Goal: Task Accomplishment & Management: Manage account settings

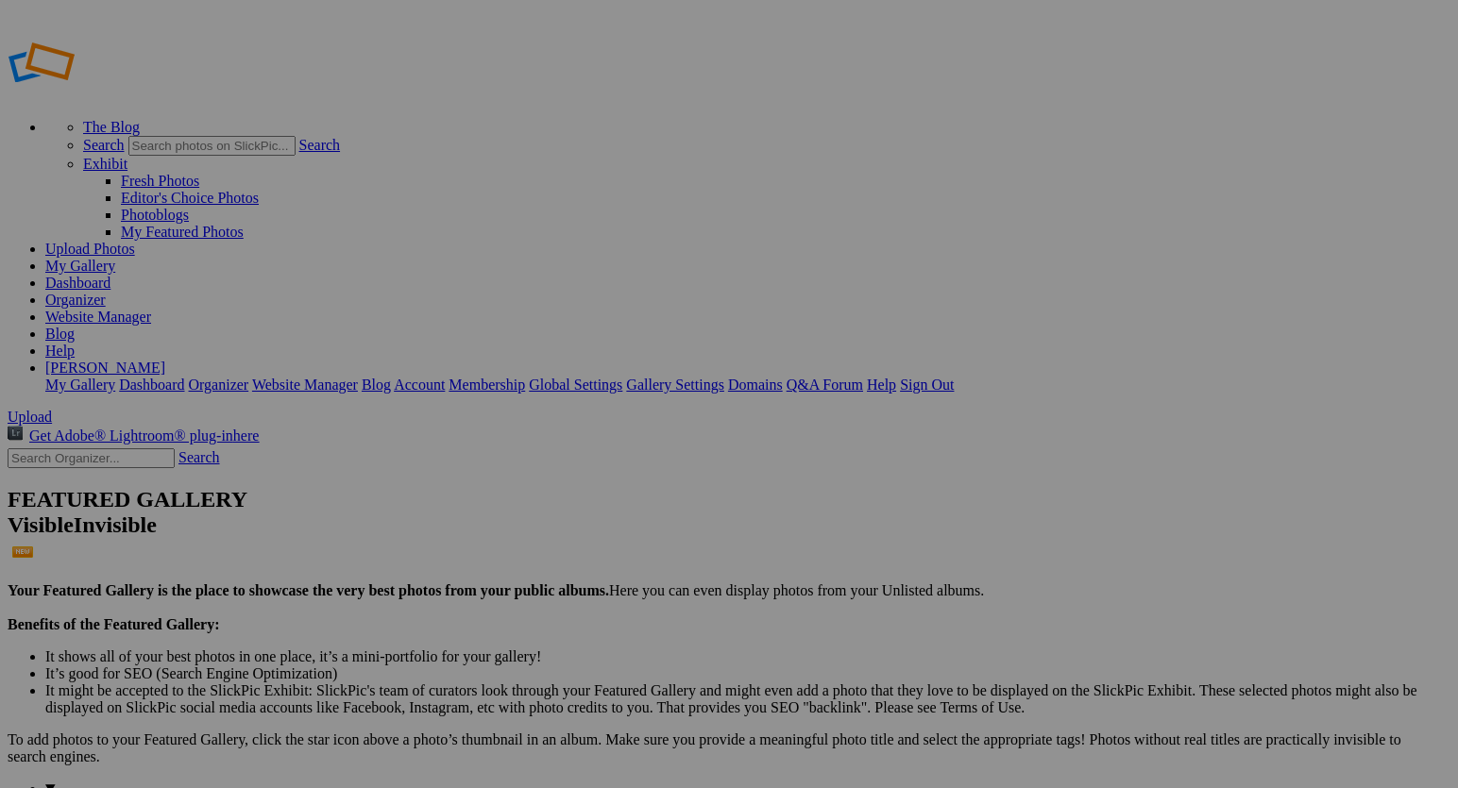
type input "Signs"
drag, startPoint x: 555, startPoint y: 366, endPoint x: 394, endPoint y: 366, distance: 161.5
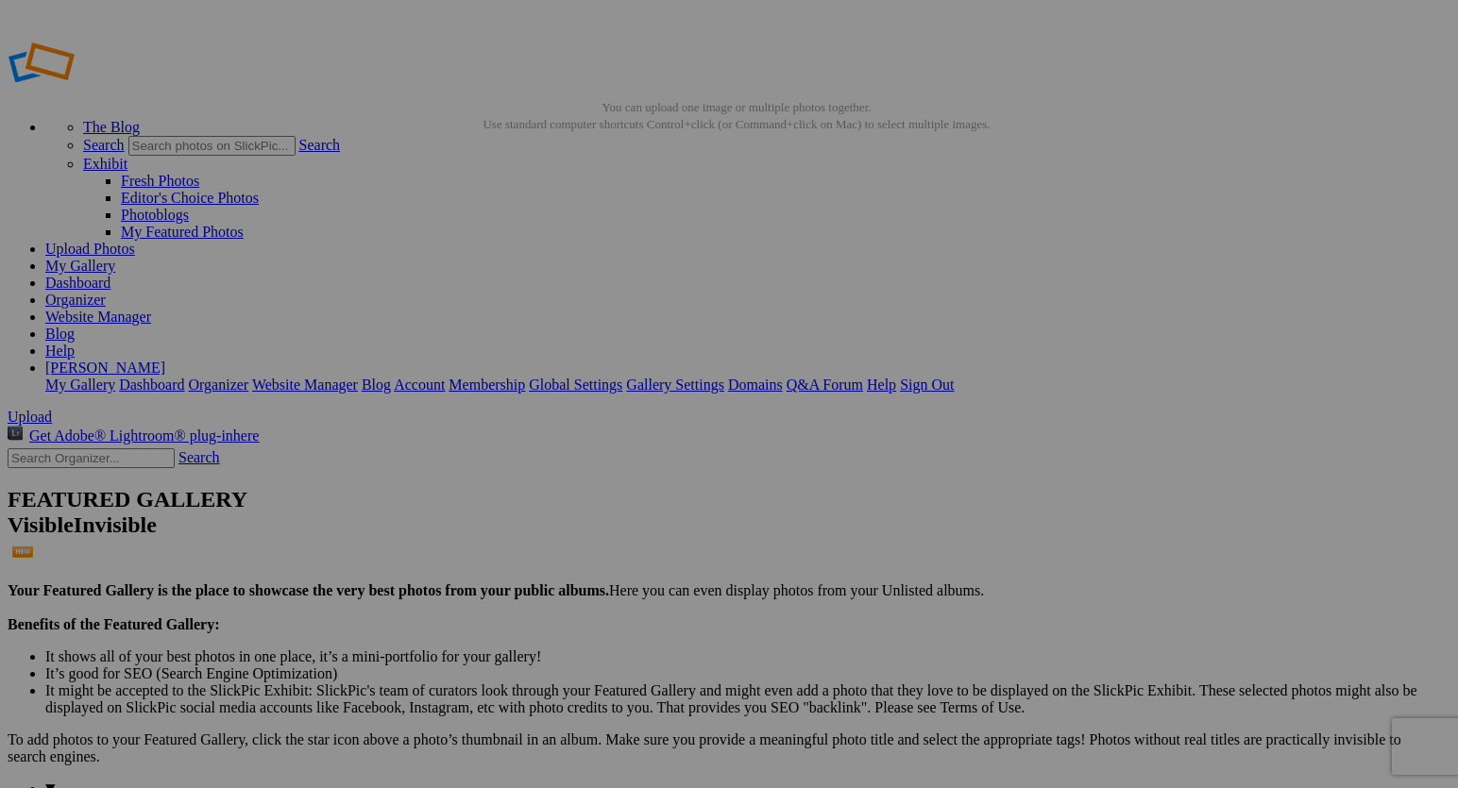
type input "Scarf 19"
drag, startPoint x: 733, startPoint y: 365, endPoint x: 627, endPoint y: 349, distance: 106.8
type input "Scarf 20"
drag, startPoint x: 897, startPoint y: 364, endPoint x: 687, endPoint y: 363, distance: 209.6
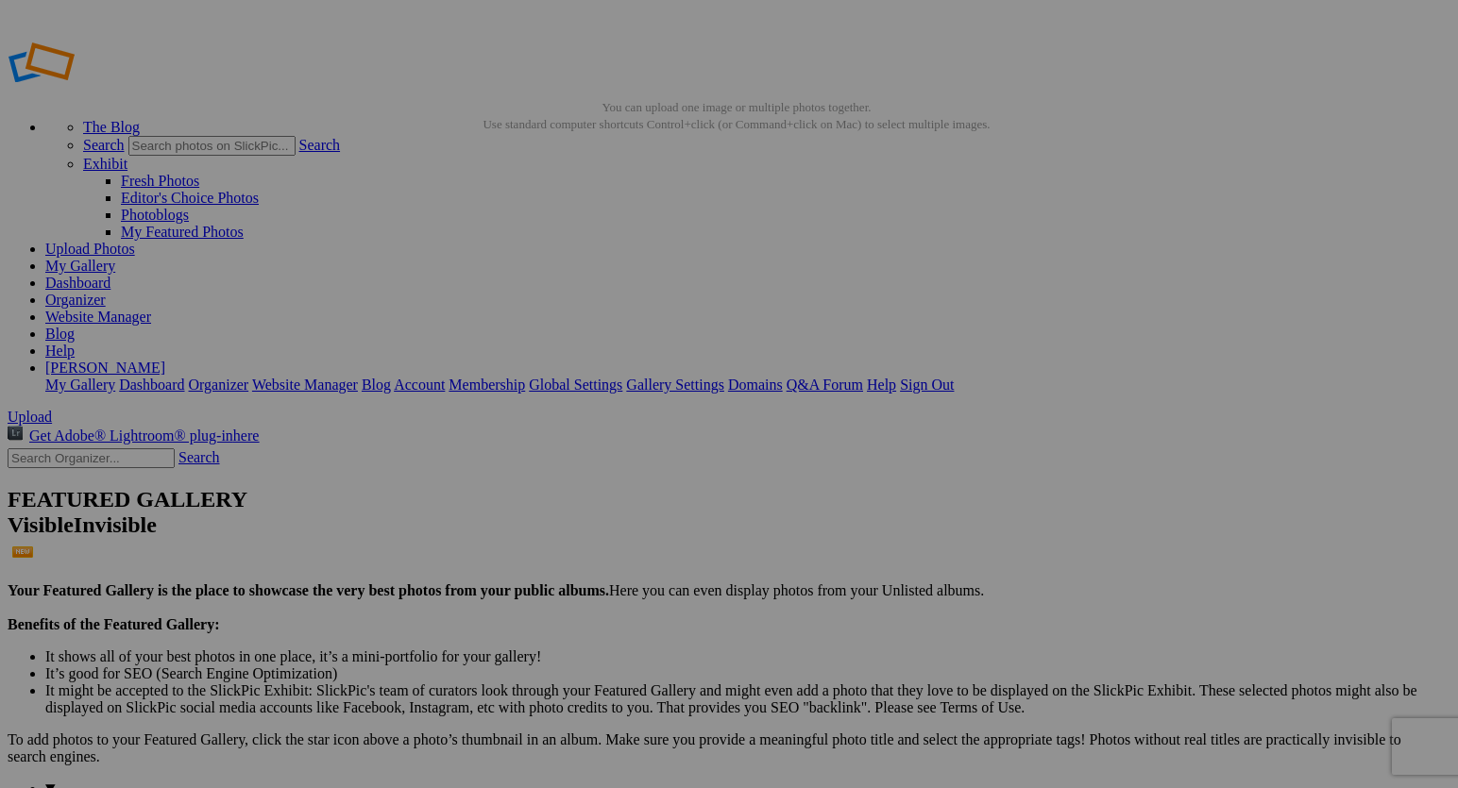
type input "Scarf 21"
drag, startPoint x: 1071, startPoint y: 364, endPoint x: 895, endPoint y: 356, distance: 175.8
type input "Scarf 22"
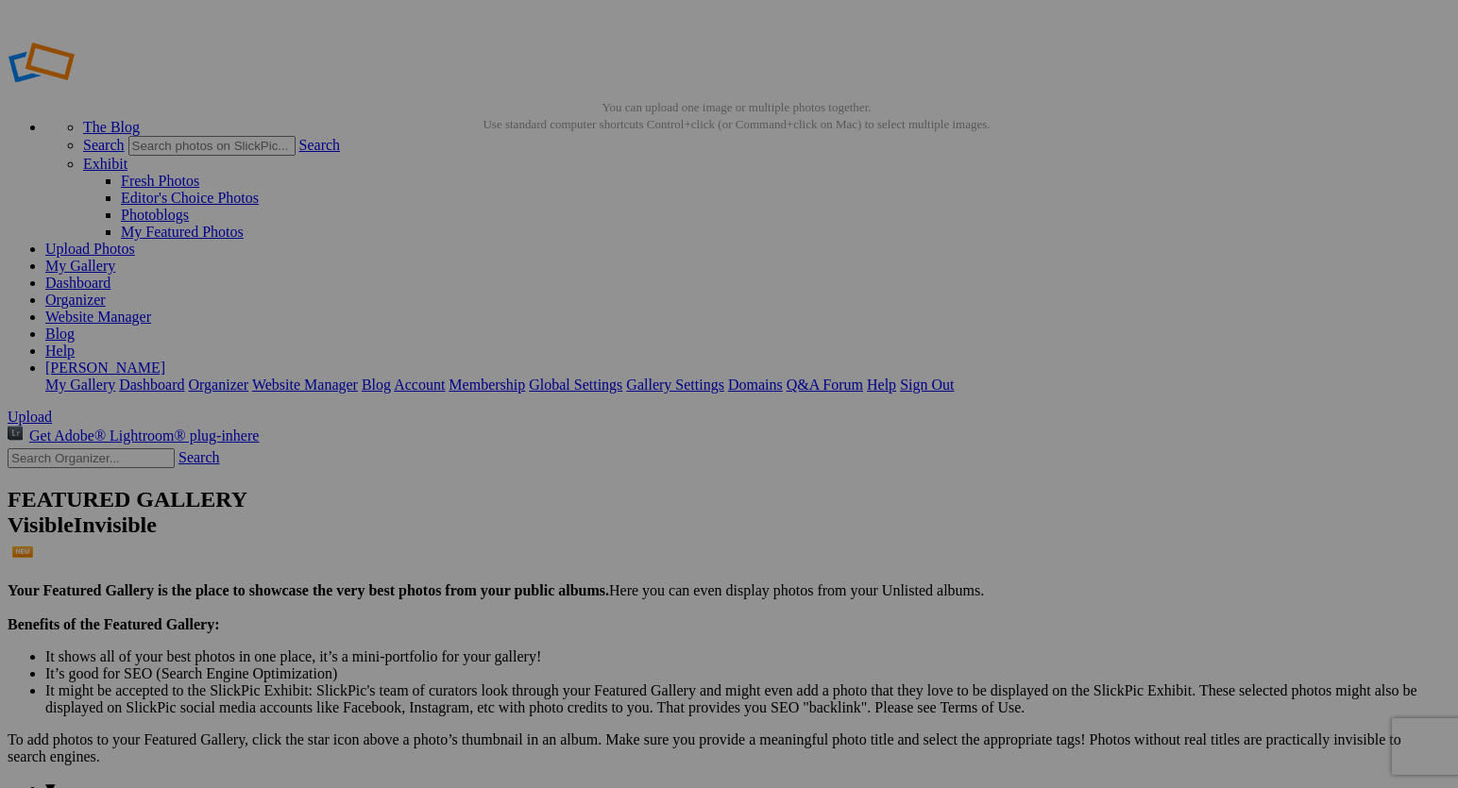
drag, startPoint x: 1235, startPoint y: 365, endPoint x: 1059, endPoint y: 357, distance: 176.7
type input "Scarf 23"
drag, startPoint x: 398, startPoint y: 605, endPoint x: 178, endPoint y: 595, distance: 220.3
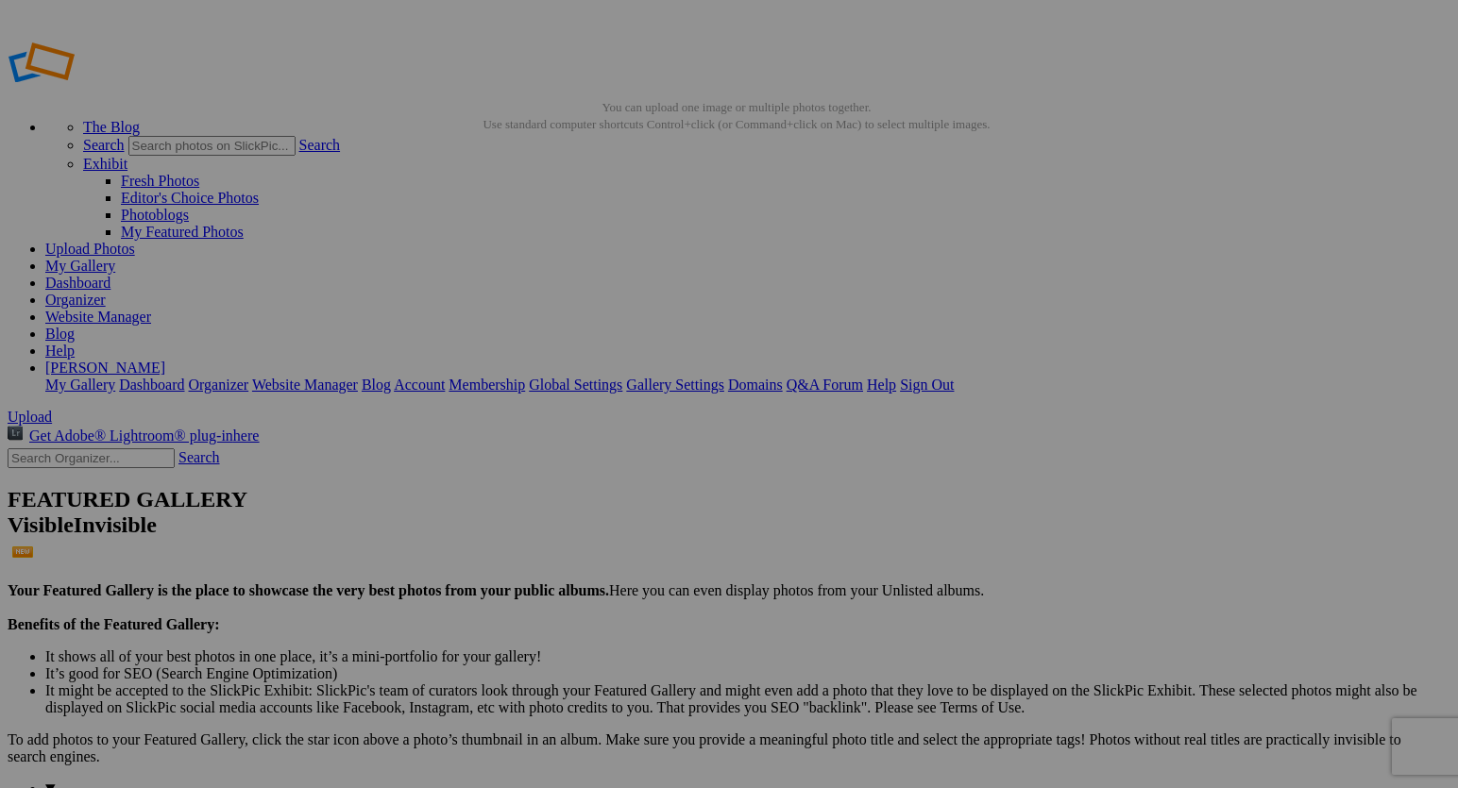
type input "Scarf 24"
drag, startPoint x: 566, startPoint y: 605, endPoint x: 405, endPoint y: 585, distance: 161.8
type input "Scarf 25"
drag, startPoint x: 730, startPoint y: 604, endPoint x: 511, endPoint y: 590, distance: 219.5
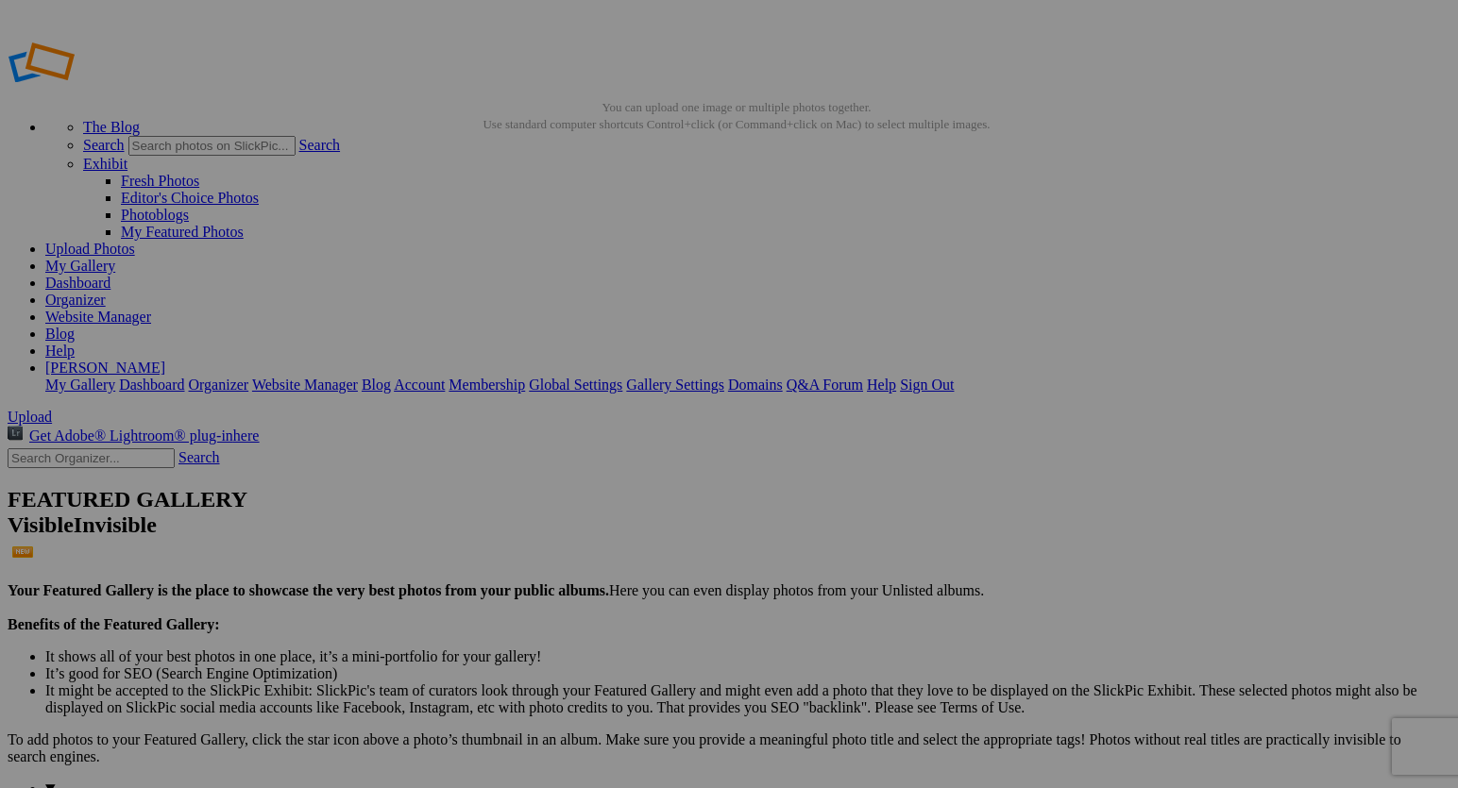
type input "Scarf 26"
drag, startPoint x: 897, startPoint y: 607, endPoint x: 719, endPoint y: 584, distance: 180.0
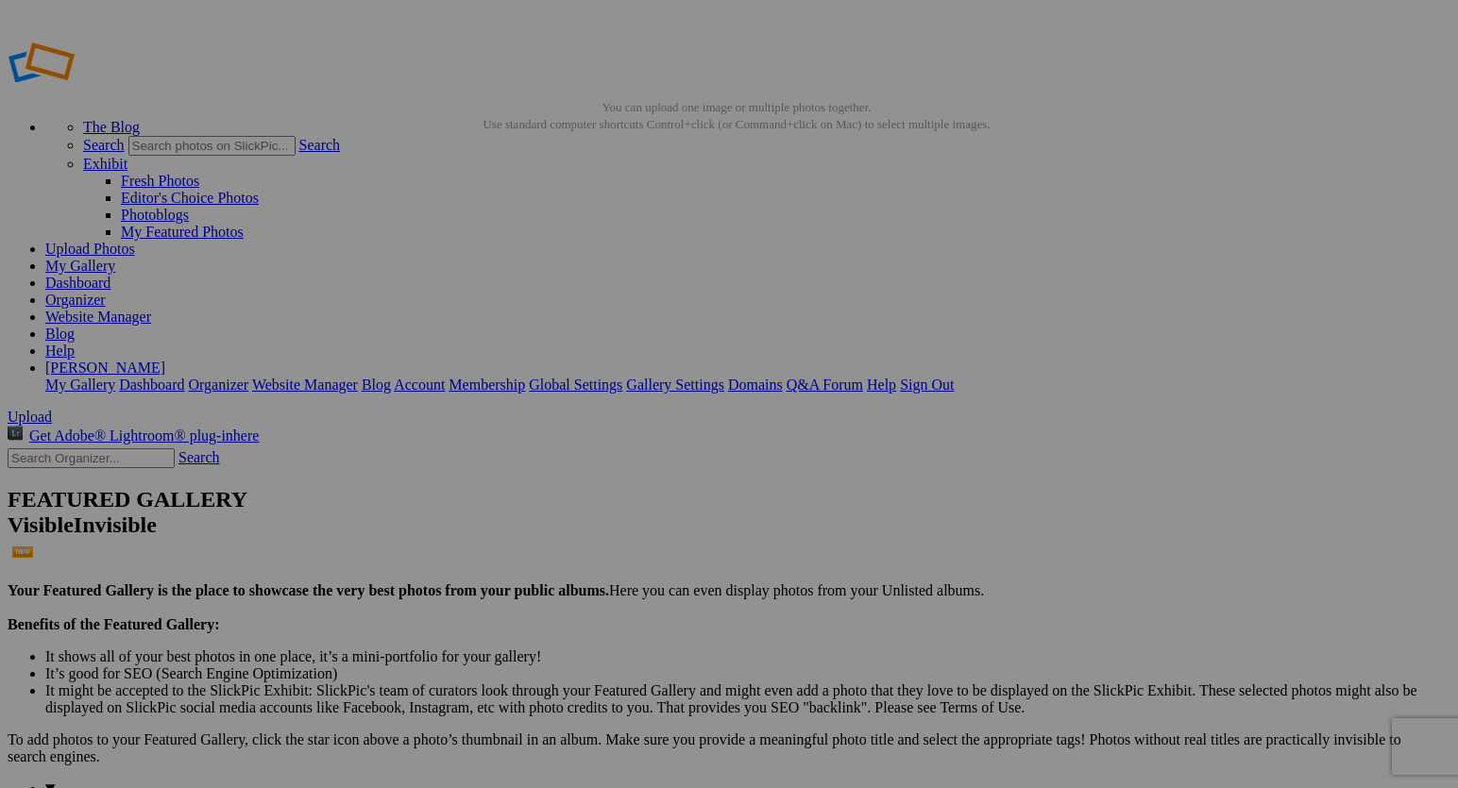
type input "Scarf 27"
drag, startPoint x: 1082, startPoint y: 601, endPoint x: 890, endPoint y: 587, distance: 192.1
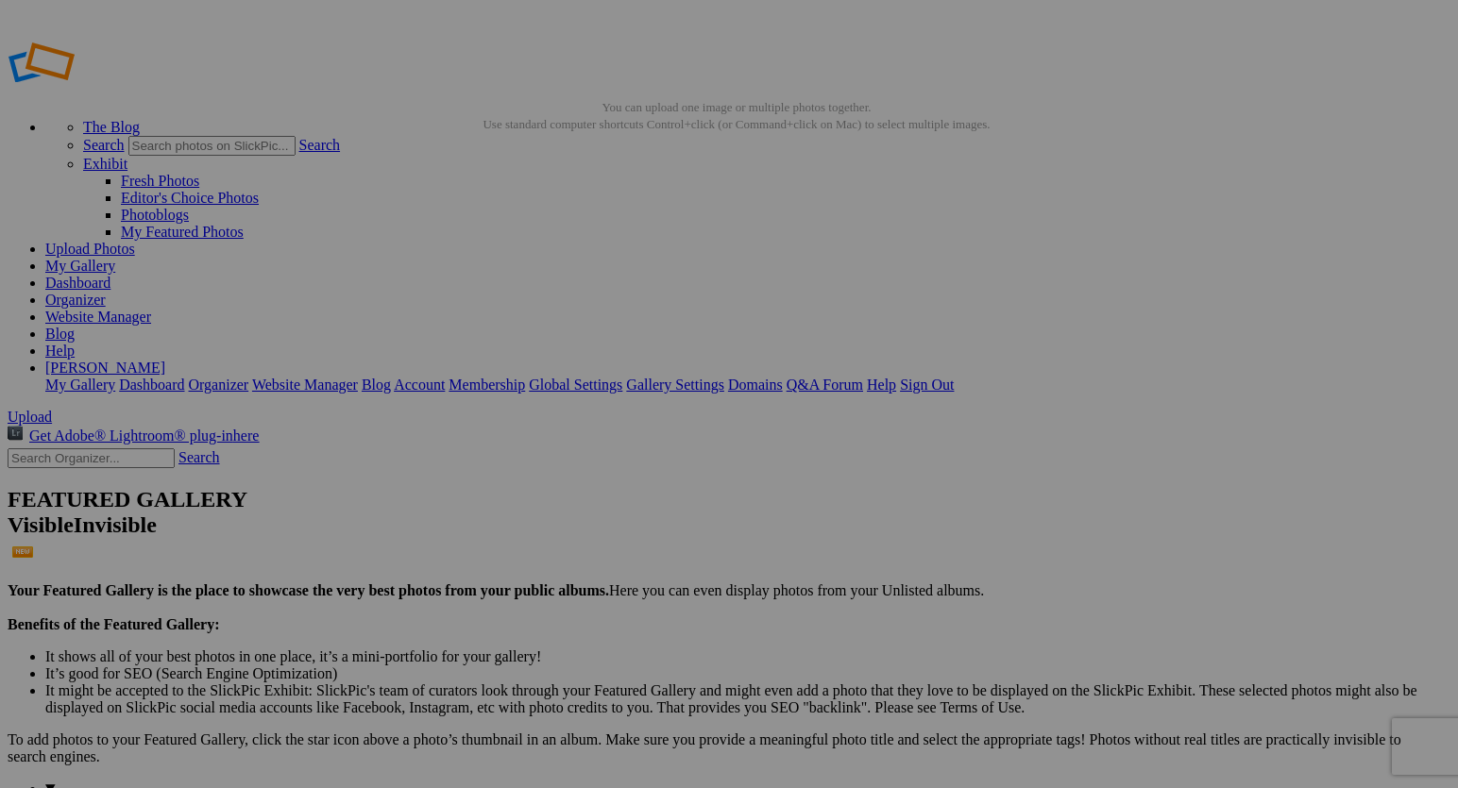
type input "Scarf 28"
drag, startPoint x: 1229, startPoint y: 608, endPoint x: 1079, endPoint y: 602, distance: 149.3
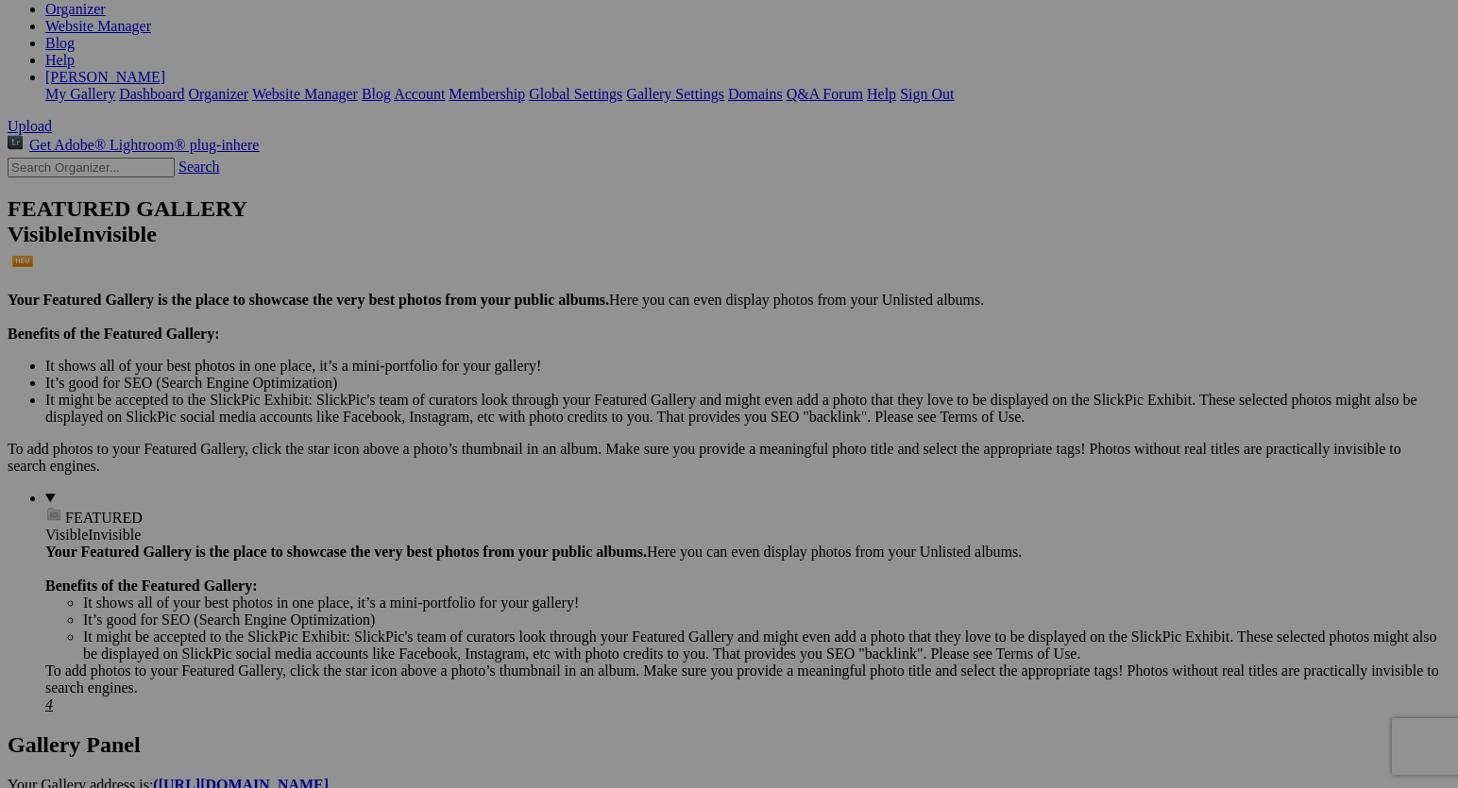
scroll to position [279, 0]
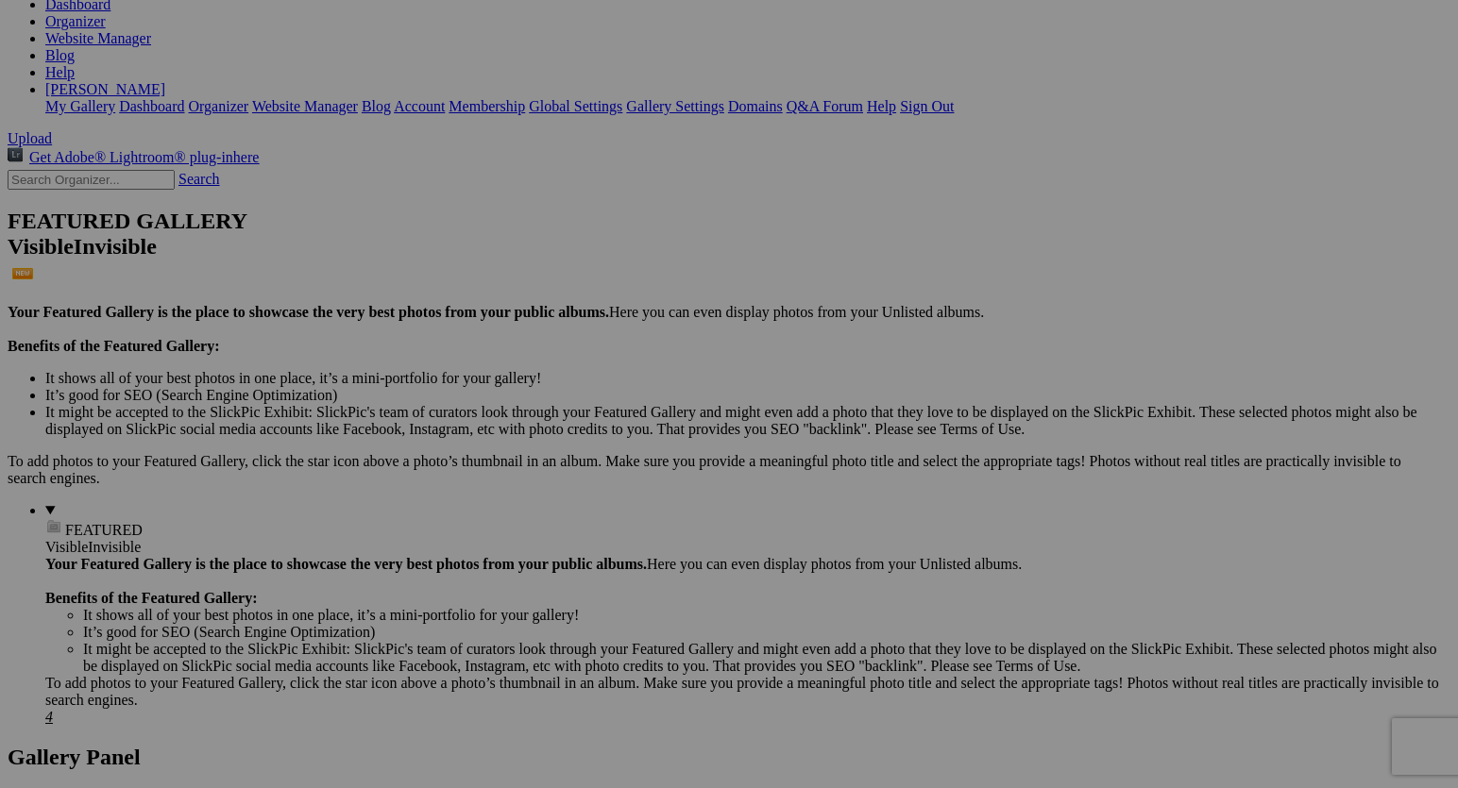
type input "Scarf 29"
drag, startPoint x: 396, startPoint y: 594, endPoint x: 265, endPoint y: 586, distance: 130.5
type input "Scarf 30"
drag, startPoint x: 557, startPoint y: 599, endPoint x: 435, endPoint y: 581, distance: 123.1
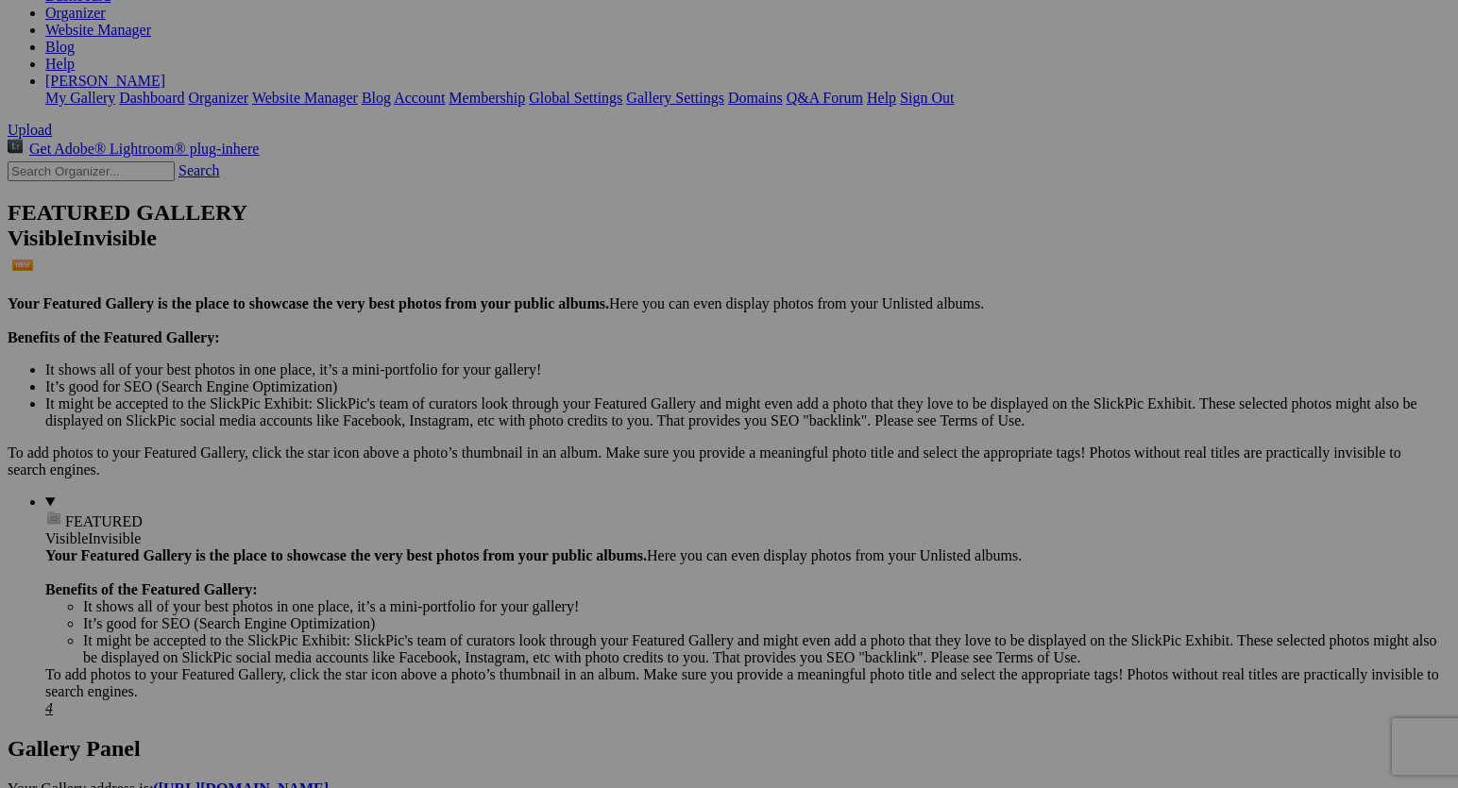
scroll to position [313, 0]
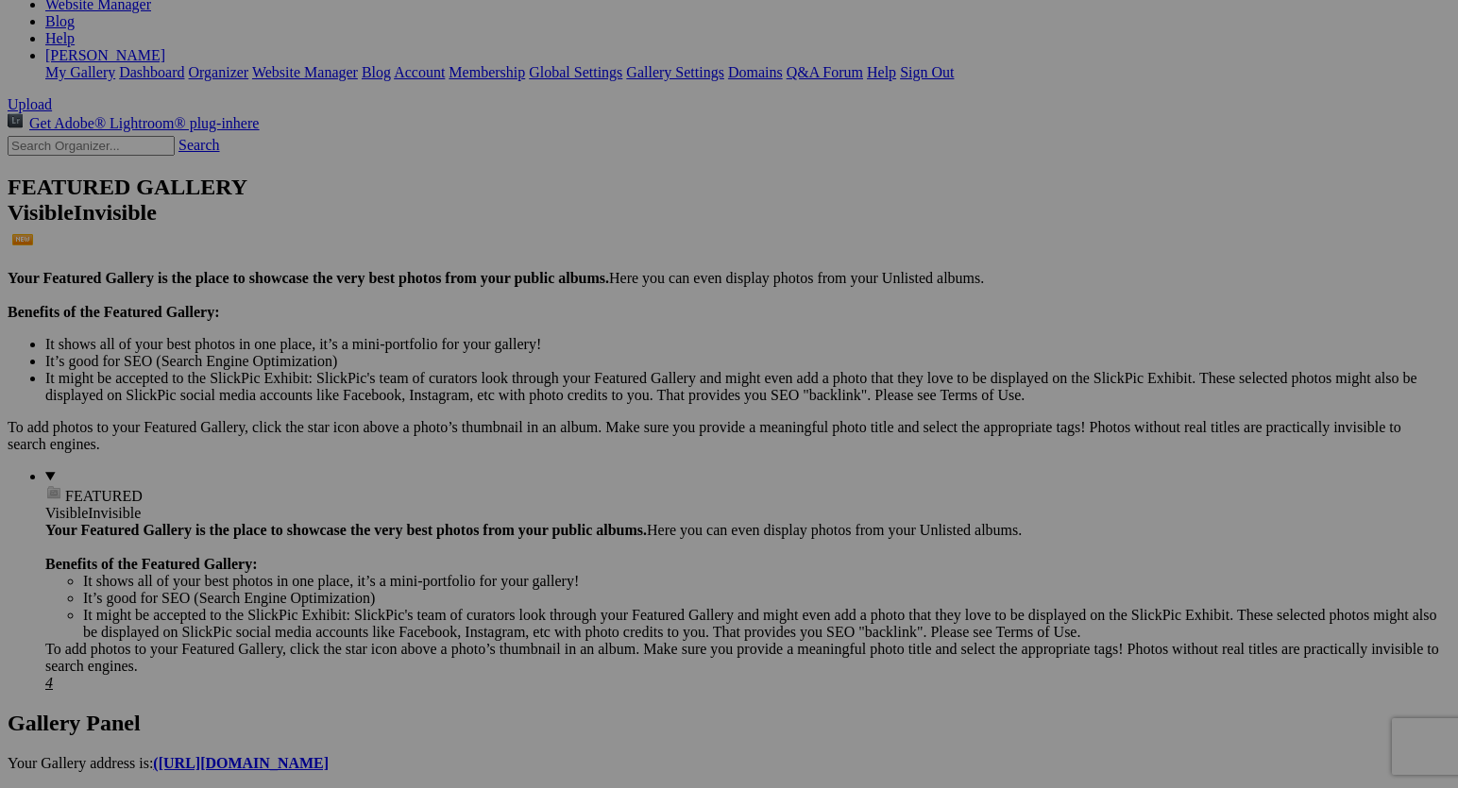
type input "Scarf 31"
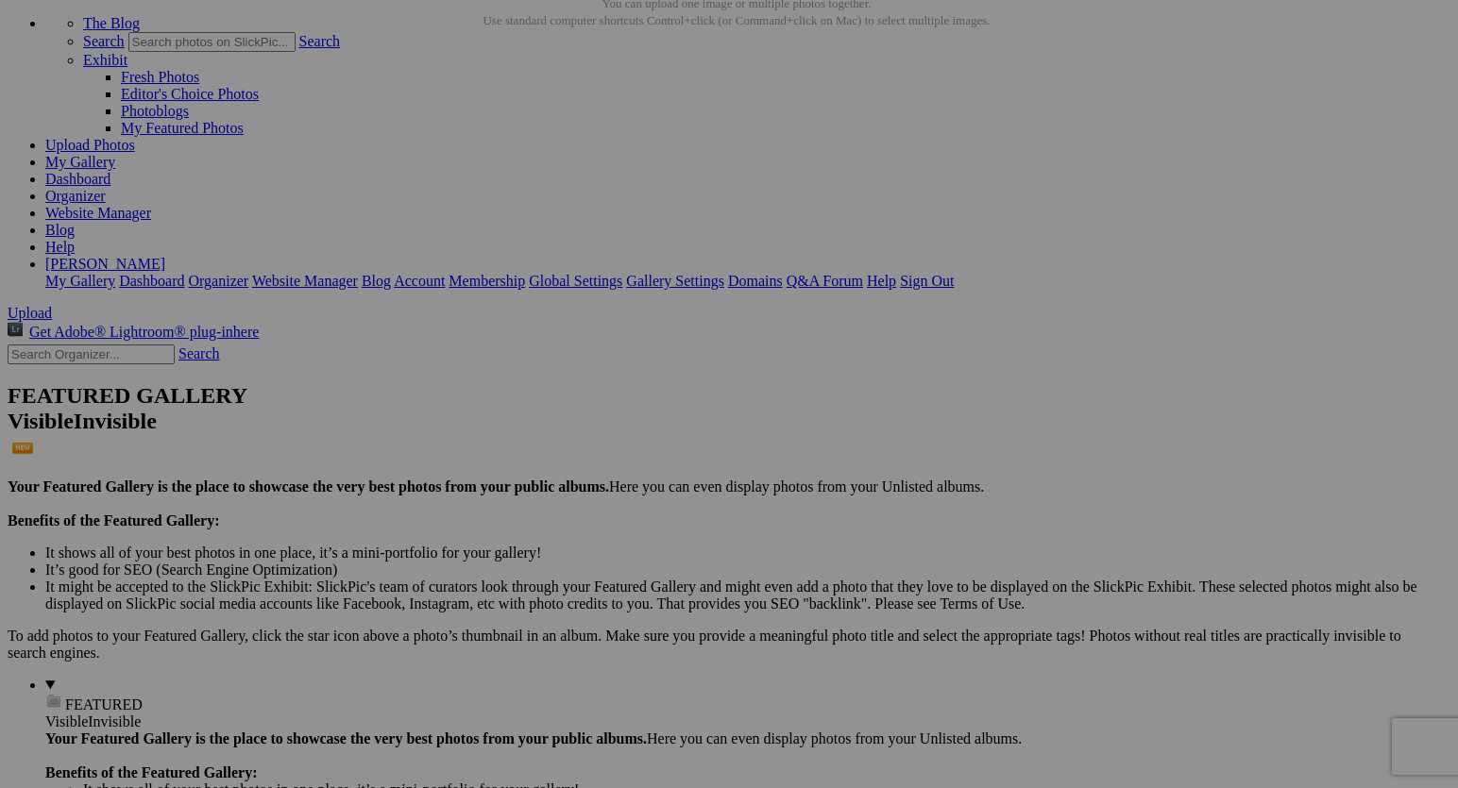
scroll to position [123, 0]
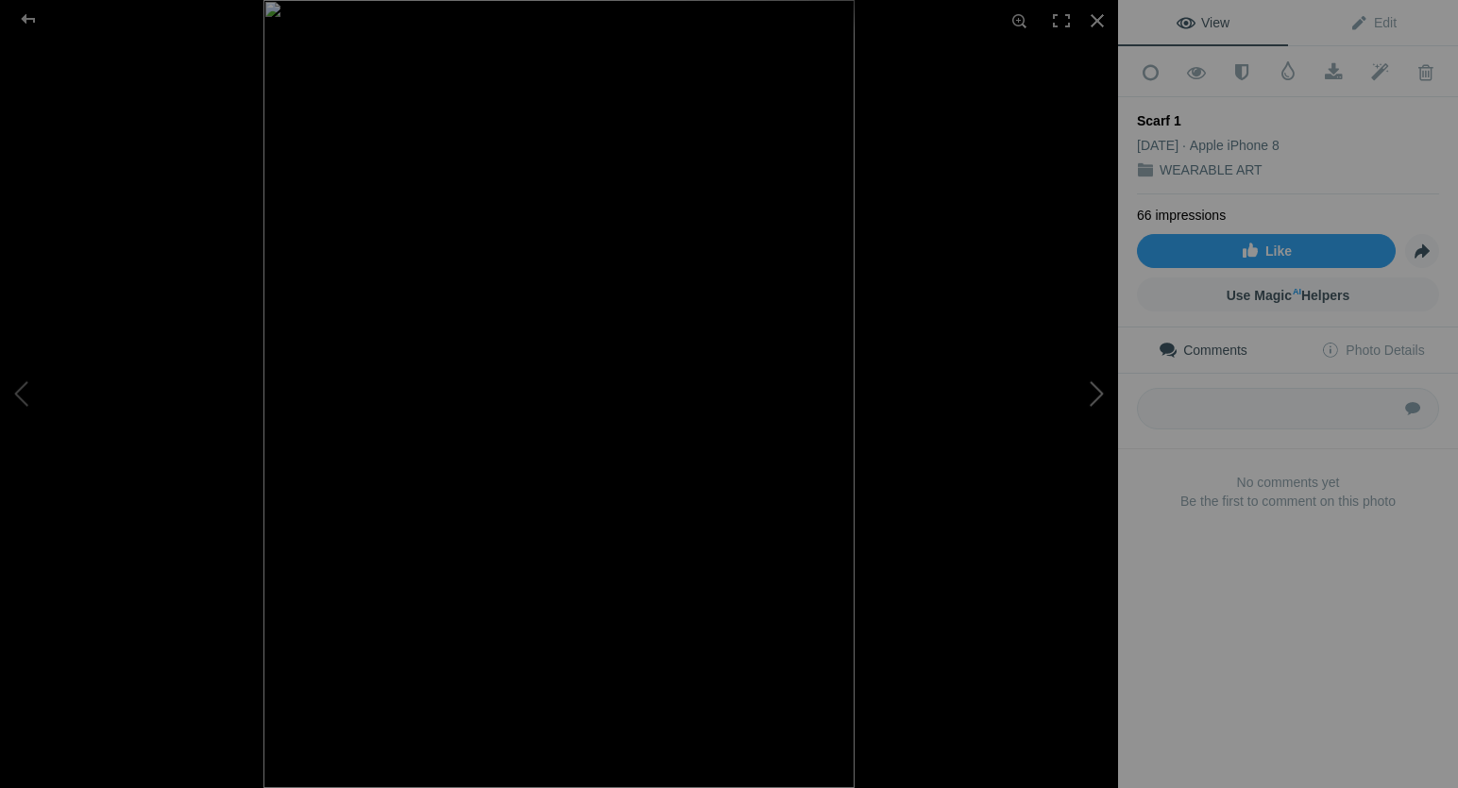
click at [1101, 391] on button at bounding box center [1047, 394] width 142 height 284
click at [1100, 396] on button at bounding box center [1047, 394] width 142 height 284
click at [1097, 400] on button at bounding box center [1047, 394] width 142 height 284
click at [1097, 403] on button at bounding box center [1047, 394] width 142 height 284
click at [1096, 394] on button at bounding box center [1047, 394] width 142 height 284
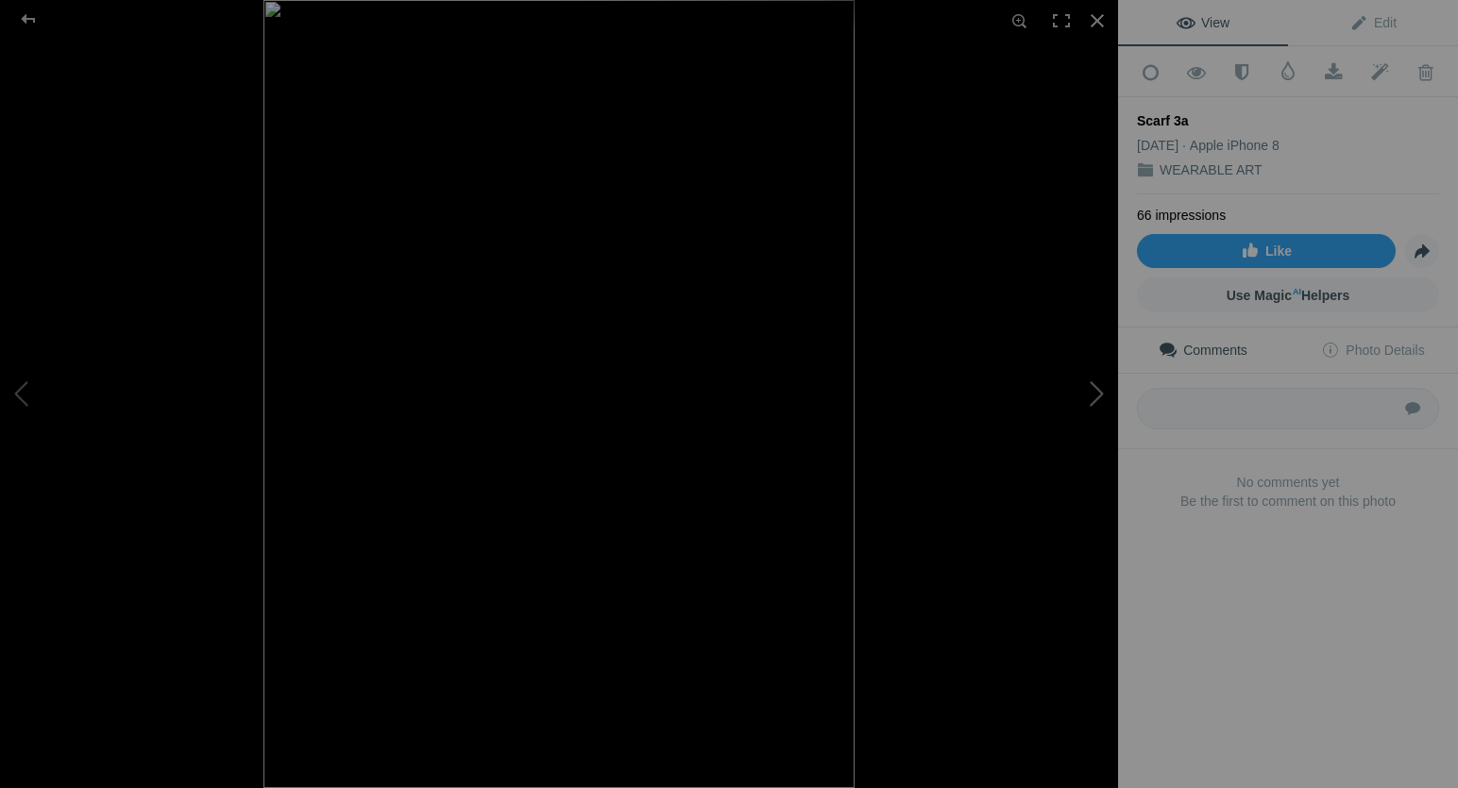
click at [1095, 398] on button at bounding box center [1047, 394] width 142 height 284
click at [1097, 394] on button at bounding box center [1047, 394] width 142 height 284
click at [1097, 398] on button at bounding box center [1047, 394] width 142 height 284
click at [1100, 391] on button at bounding box center [1047, 394] width 142 height 284
click at [1100, 394] on button at bounding box center [1047, 394] width 142 height 284
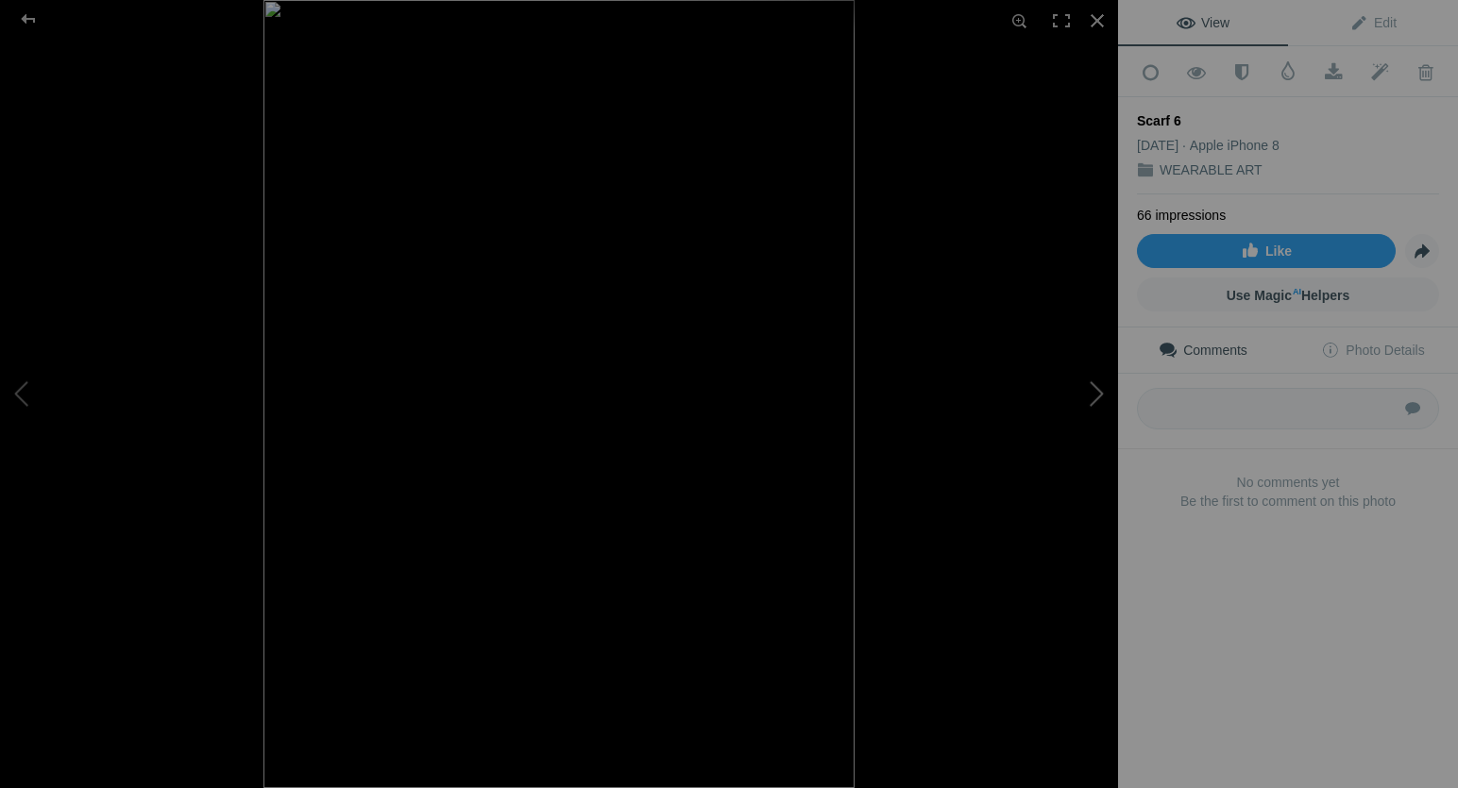
click at [1100, 393] on button at bounding box center [1047, 394] width 142 height 284
click at [1100, 398] on button at bounding box center [1047, 394] width 142 height 284
click at [1099, 394] on button at bounding box center [1047, 394] width 142 height 284
click at [1099, 397] on button at bounding box center [1047, 394] width 142 height 284
click at [1099, 398] on button at bounding box center [1047, 394] width 142 height 284
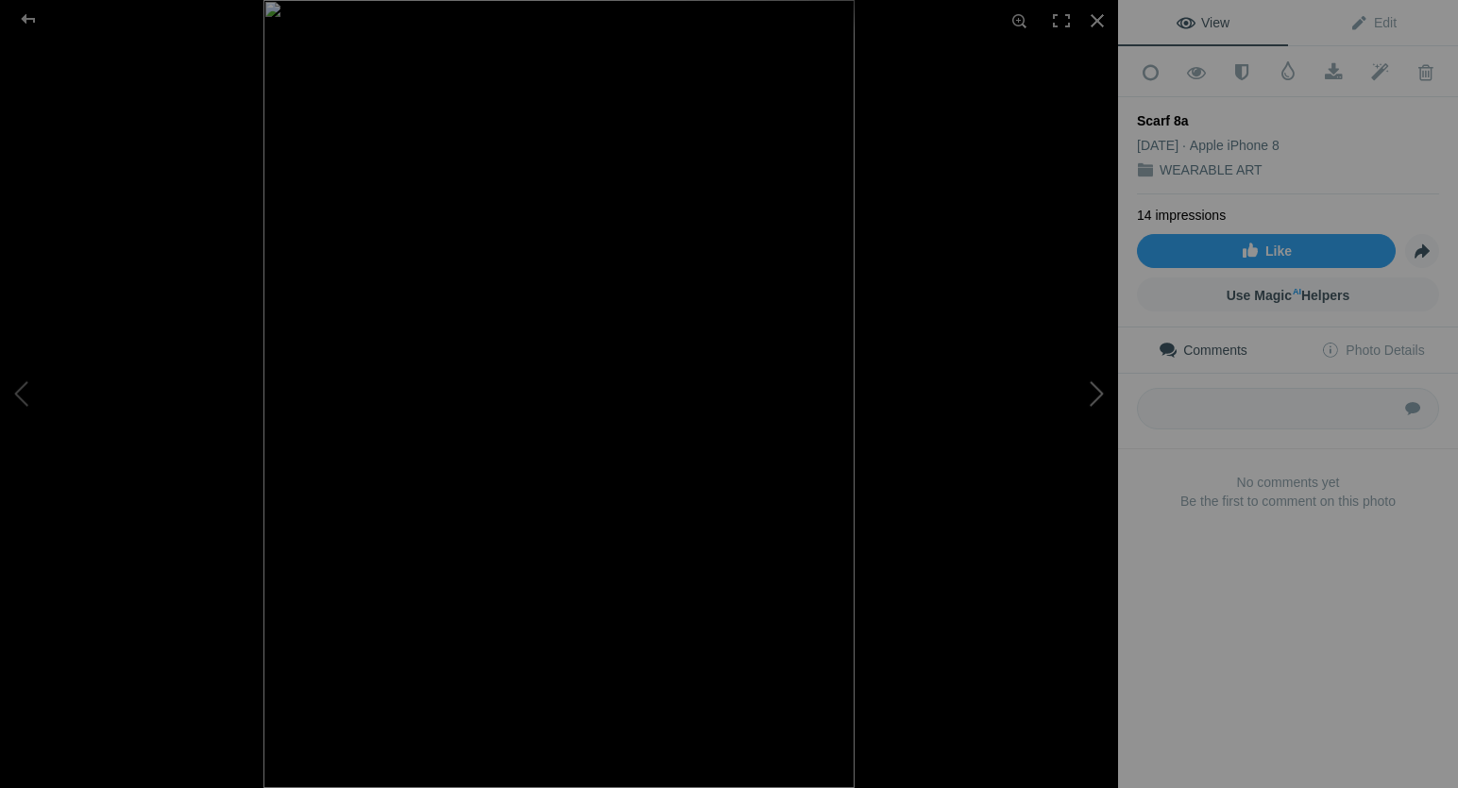
click at [1099, 401] on button at bounding box center [1047, 394] width 142 height 284
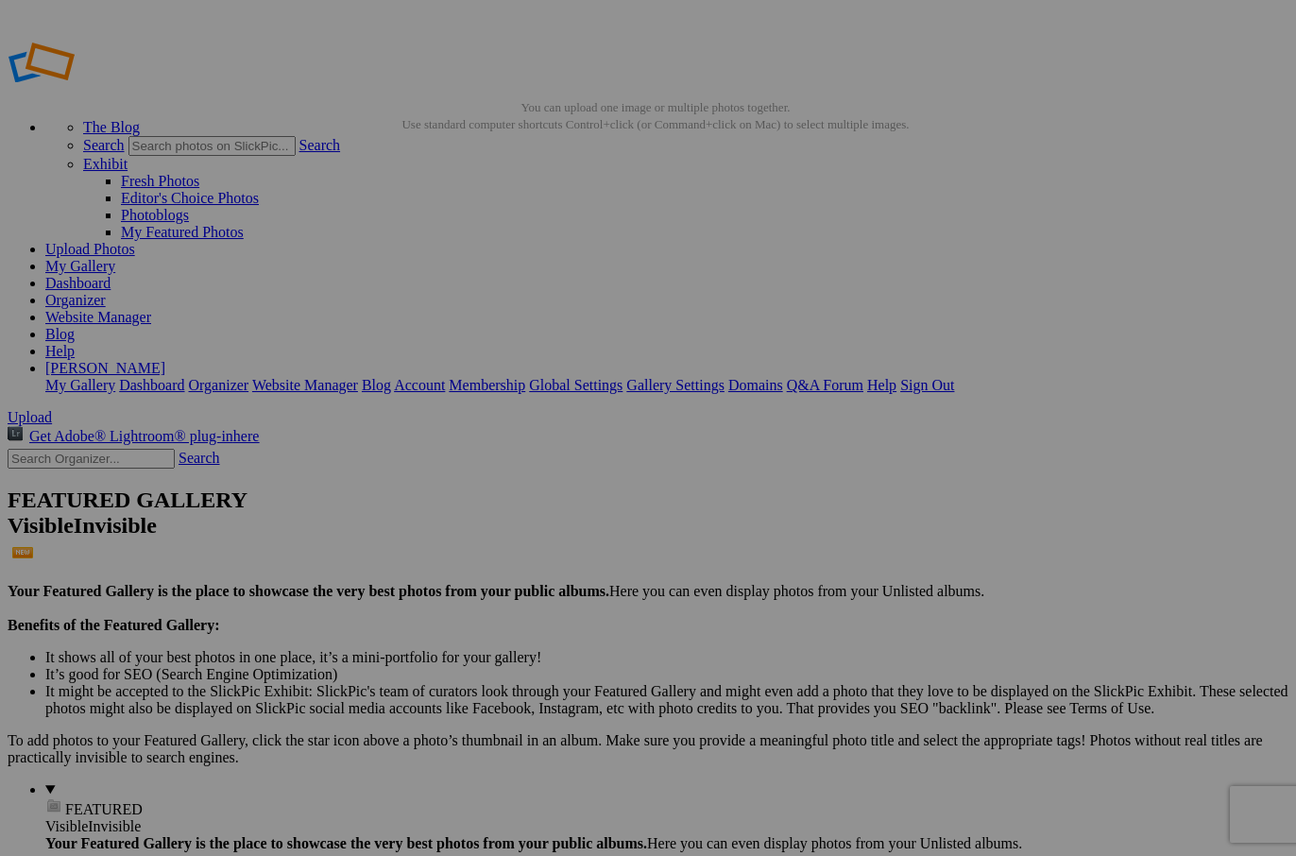
drag, startPoint x: 902, startPoint y: 365, endPoint x: 757, endPoint y: 365, distance: 144.5
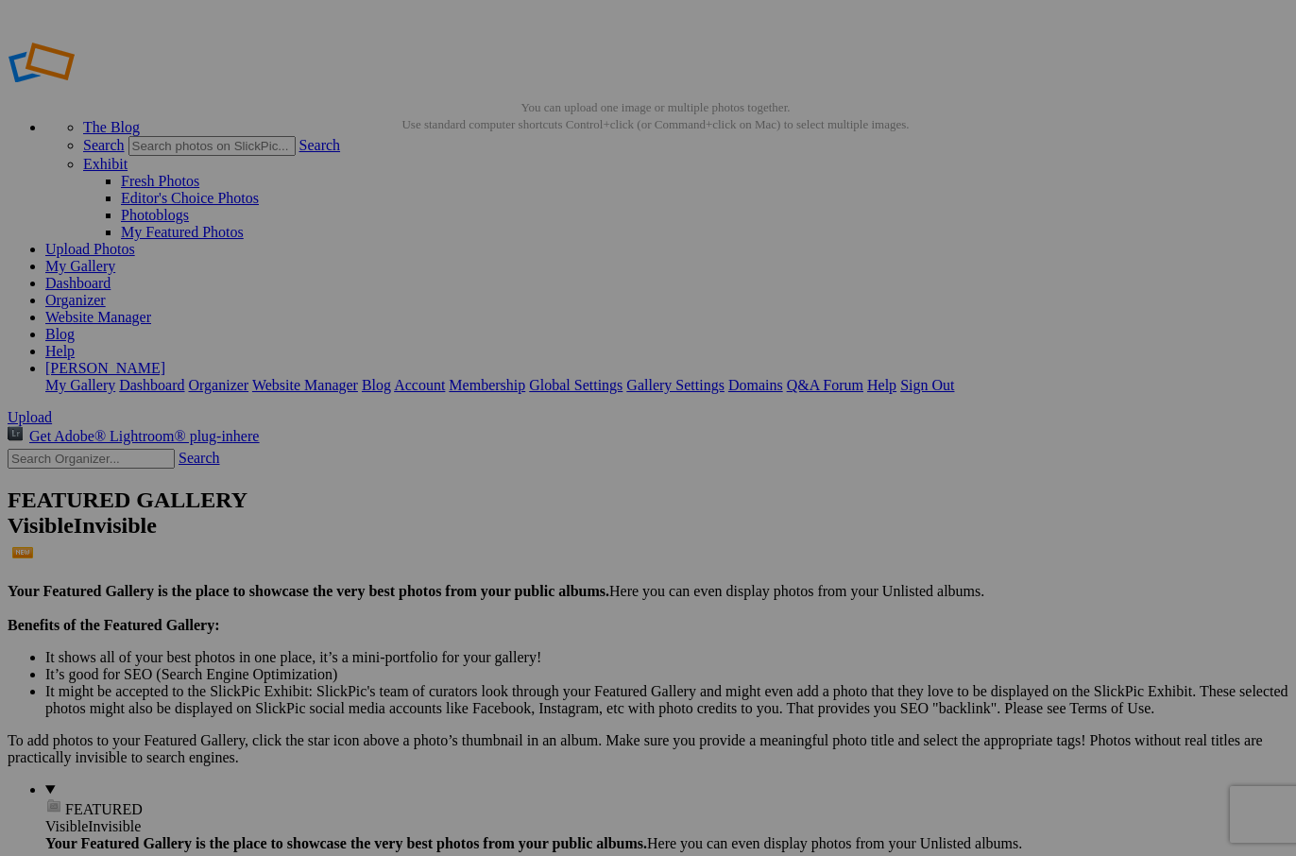
type input "Scarf 25a"
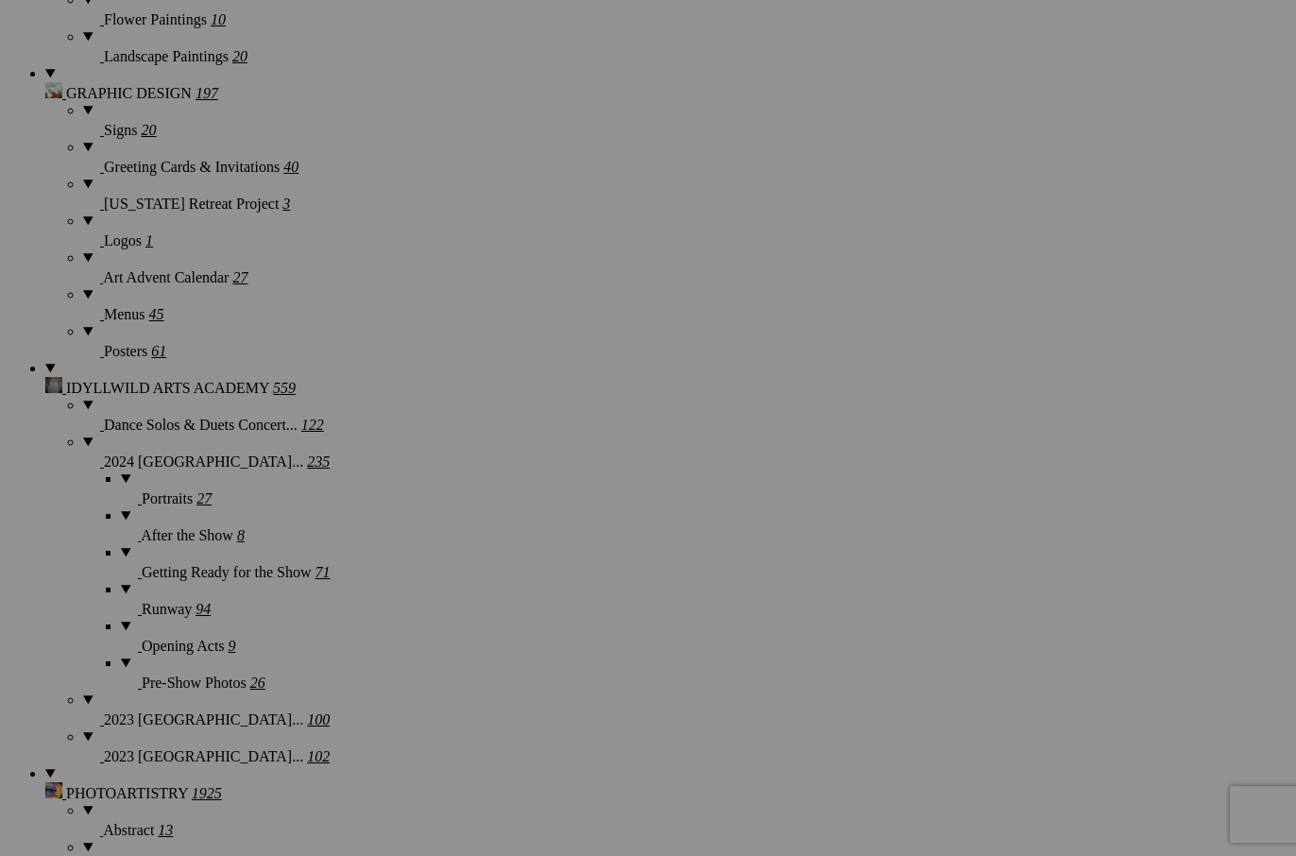
scroll to position [1590, 0]
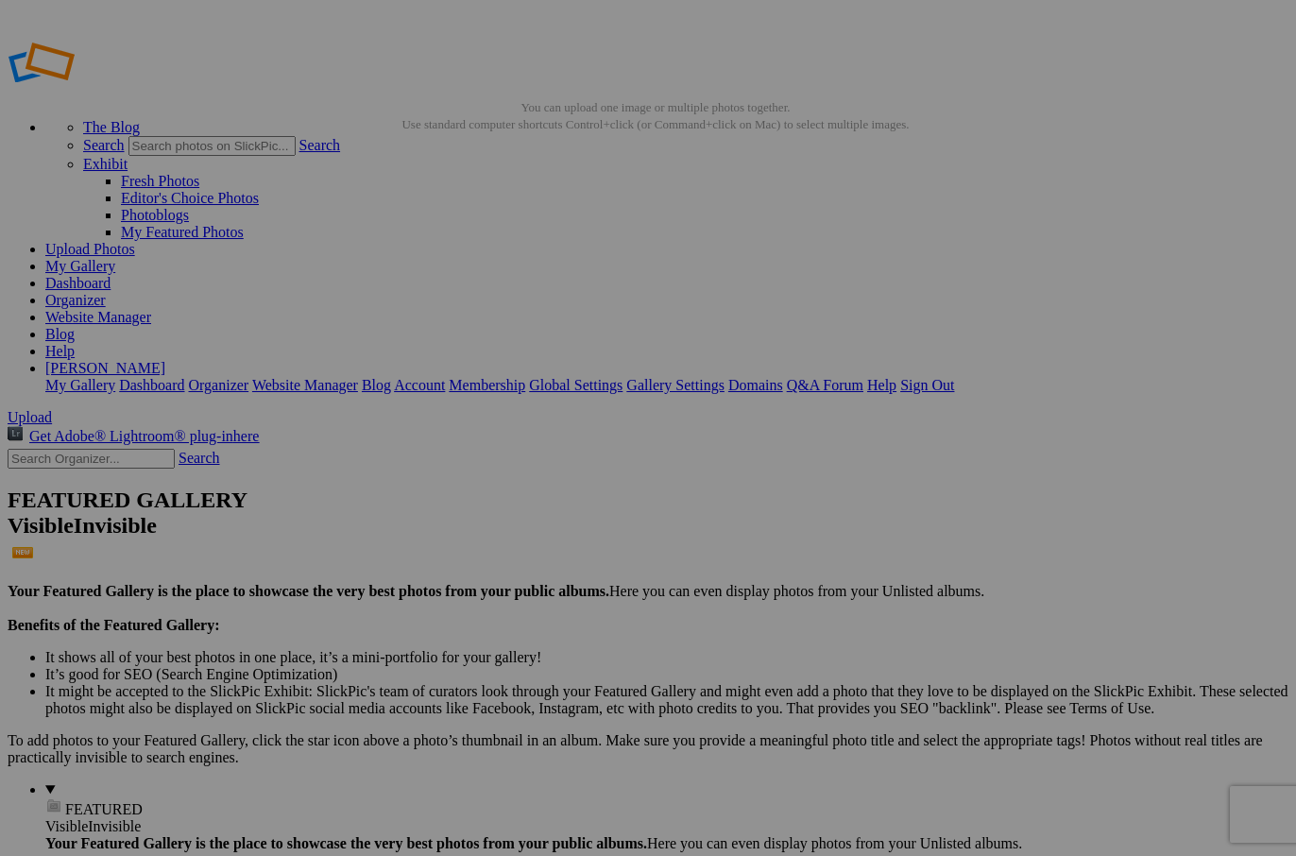
scroll to position [0, 0]
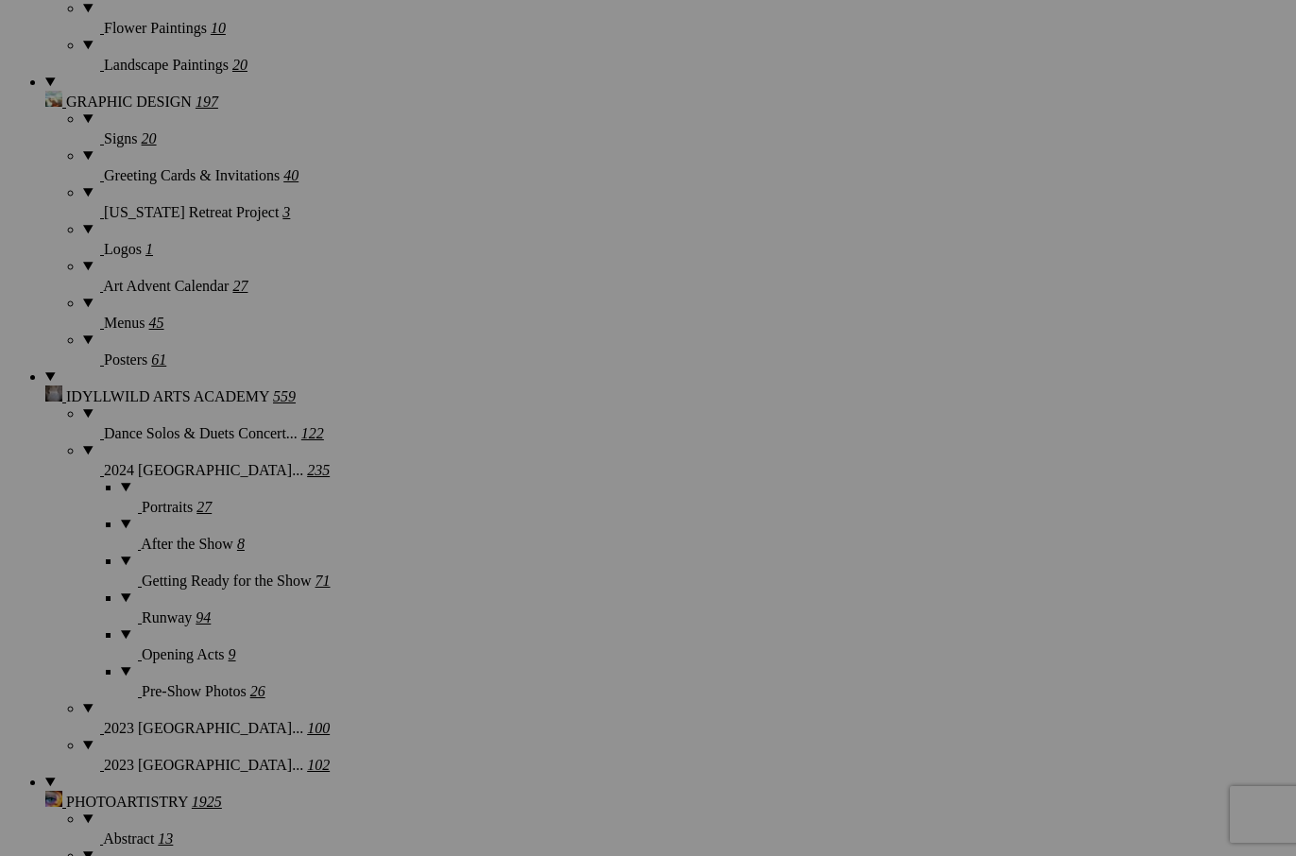
scroll to position [1590, 0]
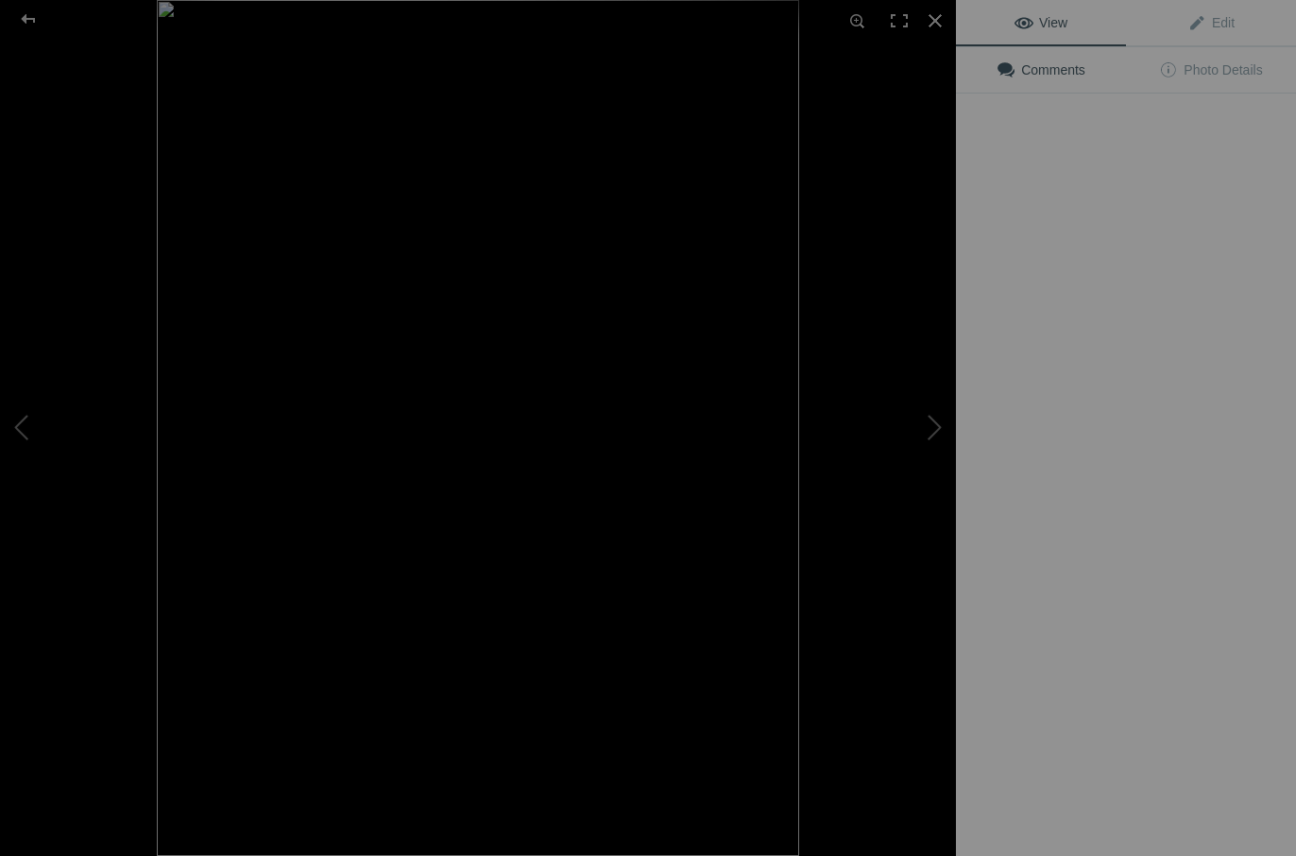
click at [843, 398] on button at bounding box center [885, 428] width 142 height 308
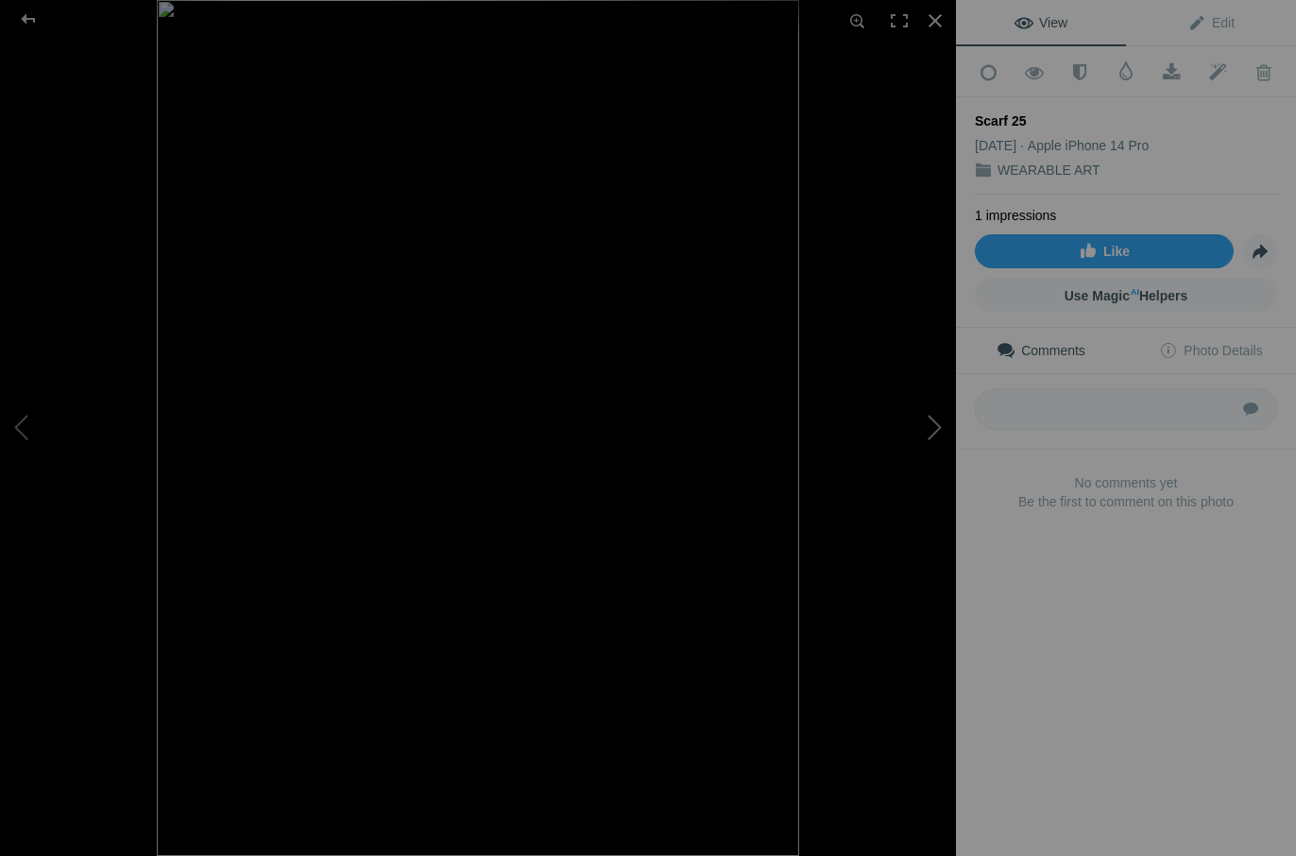
click at [929, 426] on button at bounding box center [885, 428] width 142 height 308
click at [27, 21] on div at bounding box center [28, 19] width 68 height 38
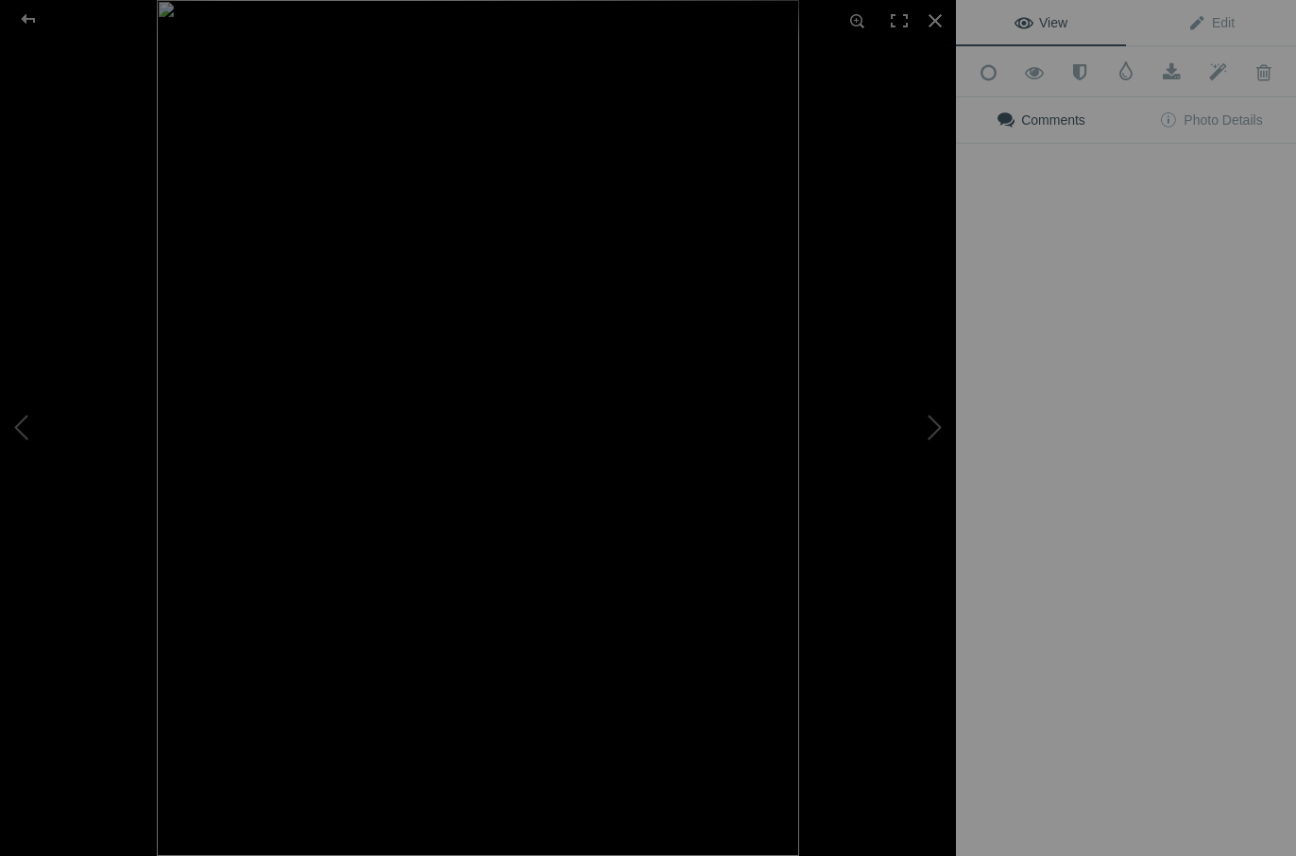
click at [1035, 418] on div "View Edit Add to Quick Collection Remove from Quick Collection Hide from Public…" at bounding box center [1126, 428] width 340 height 856
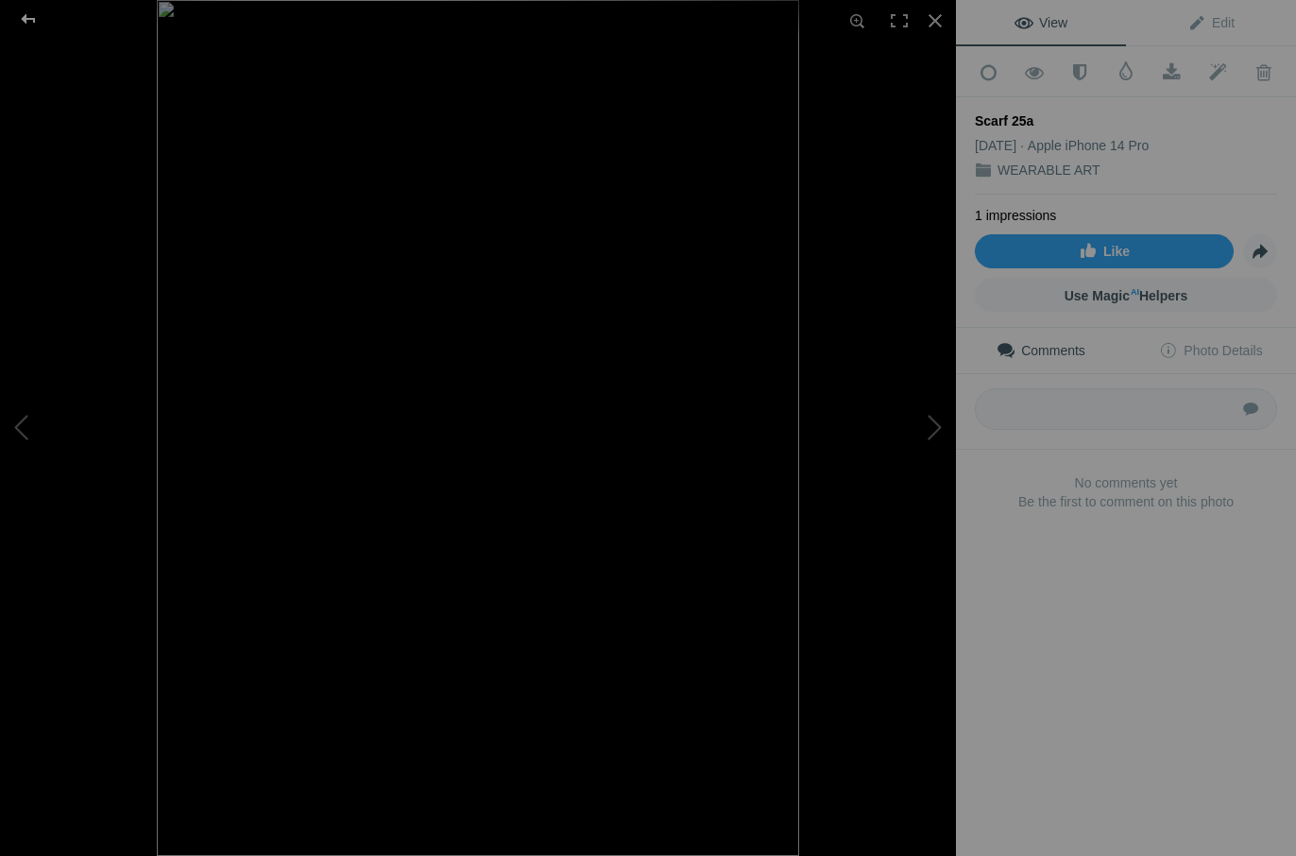
click at [29, 11] on div at bounding box center [28, 19] width 68 height 38
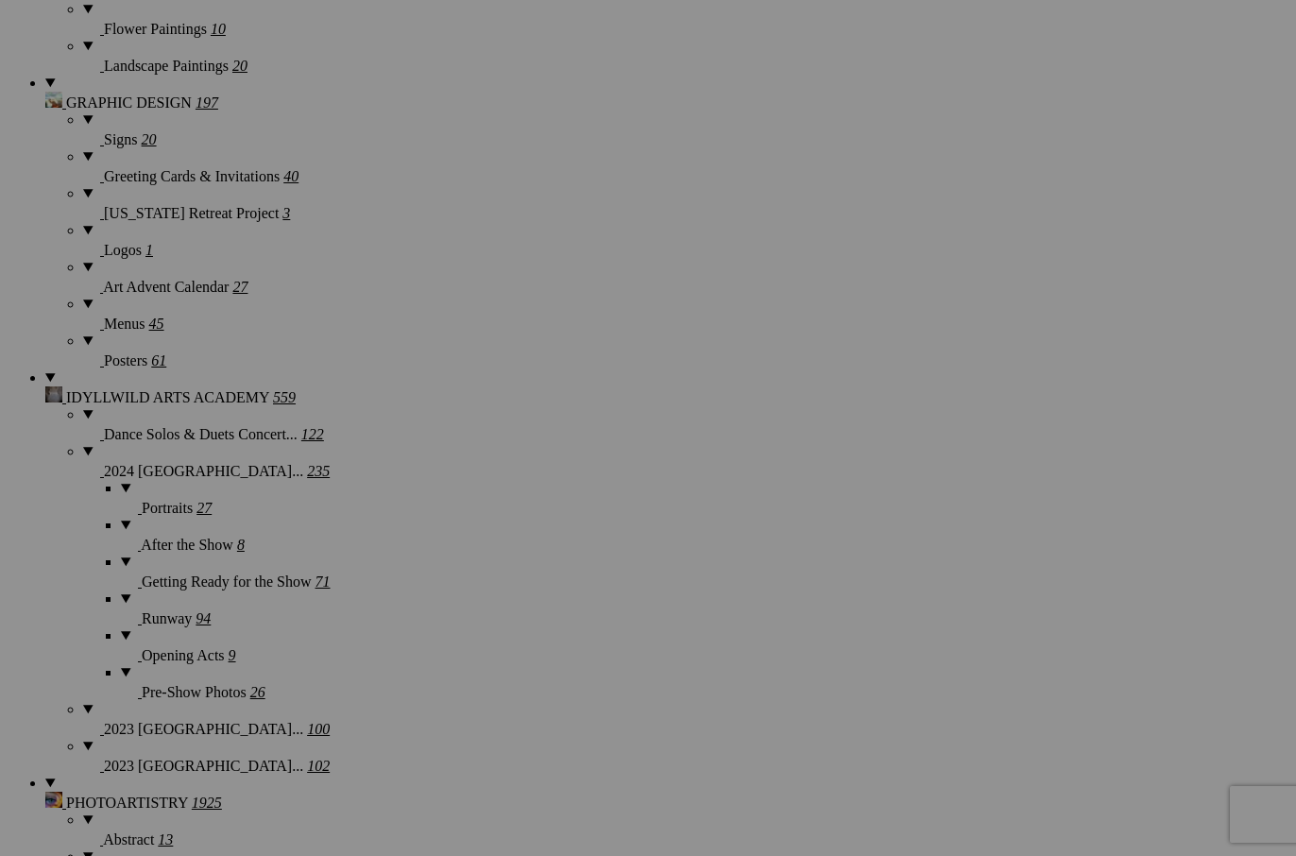
click at [850, 412] on button at bounding box center [885, 428] width 142 height 308
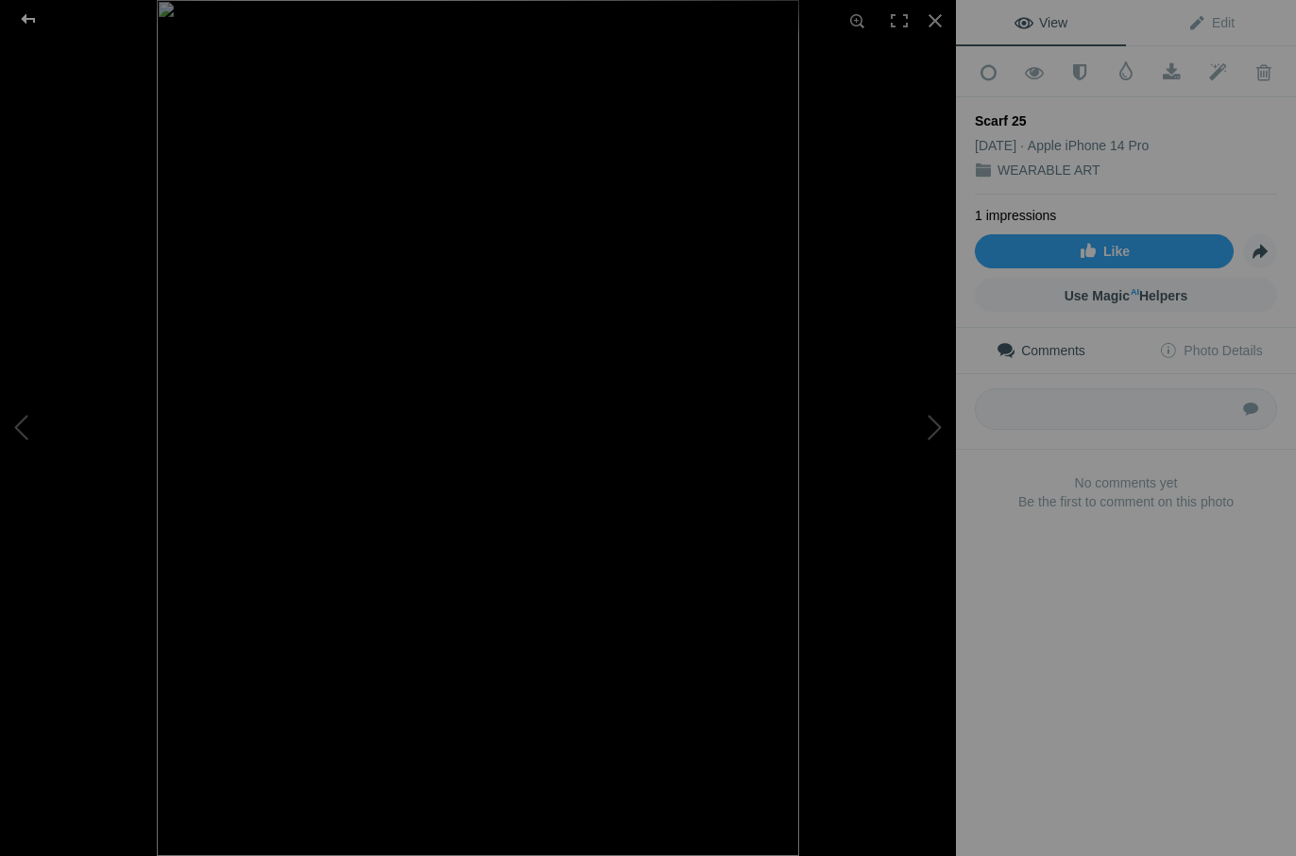
click at [25, 15] on div at bounding box center [28, 19] width 68 height 38
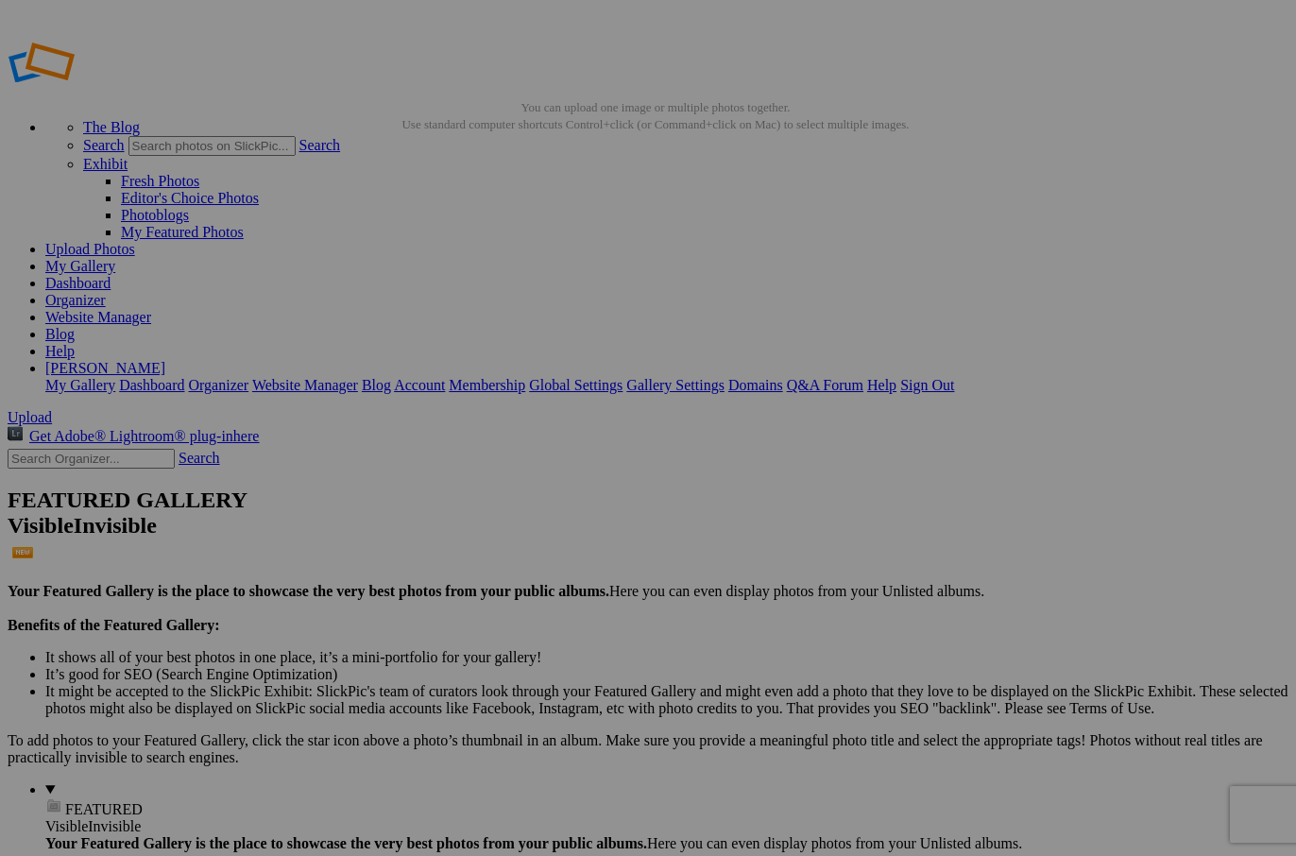
drag, startPoint x: 725, startPoint y: 365, endPoint x: 629, endPoint y: 354, distance: 96.9
type input "Scarf 24a"
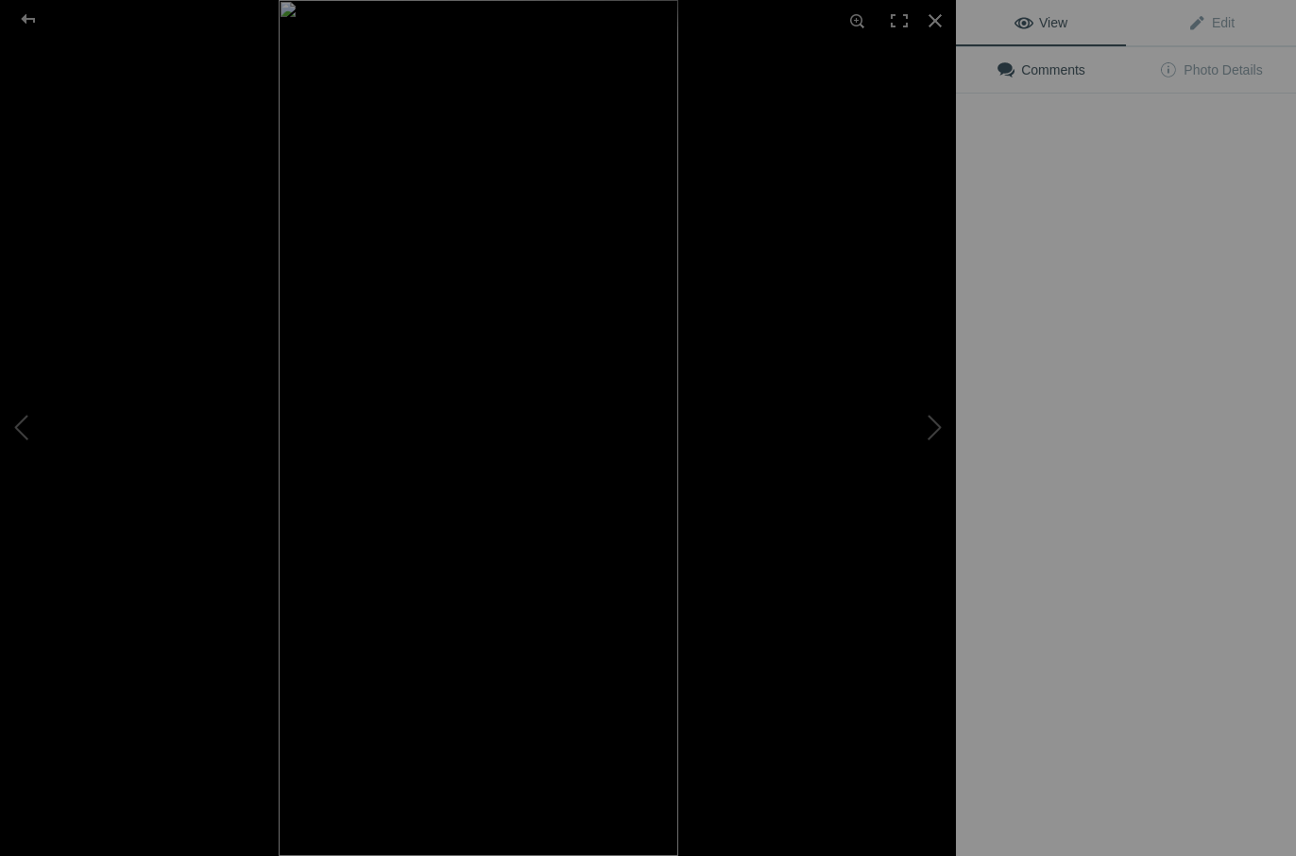
click at [517, 256] on img at bounding box center [478, 428] width 399 height 856
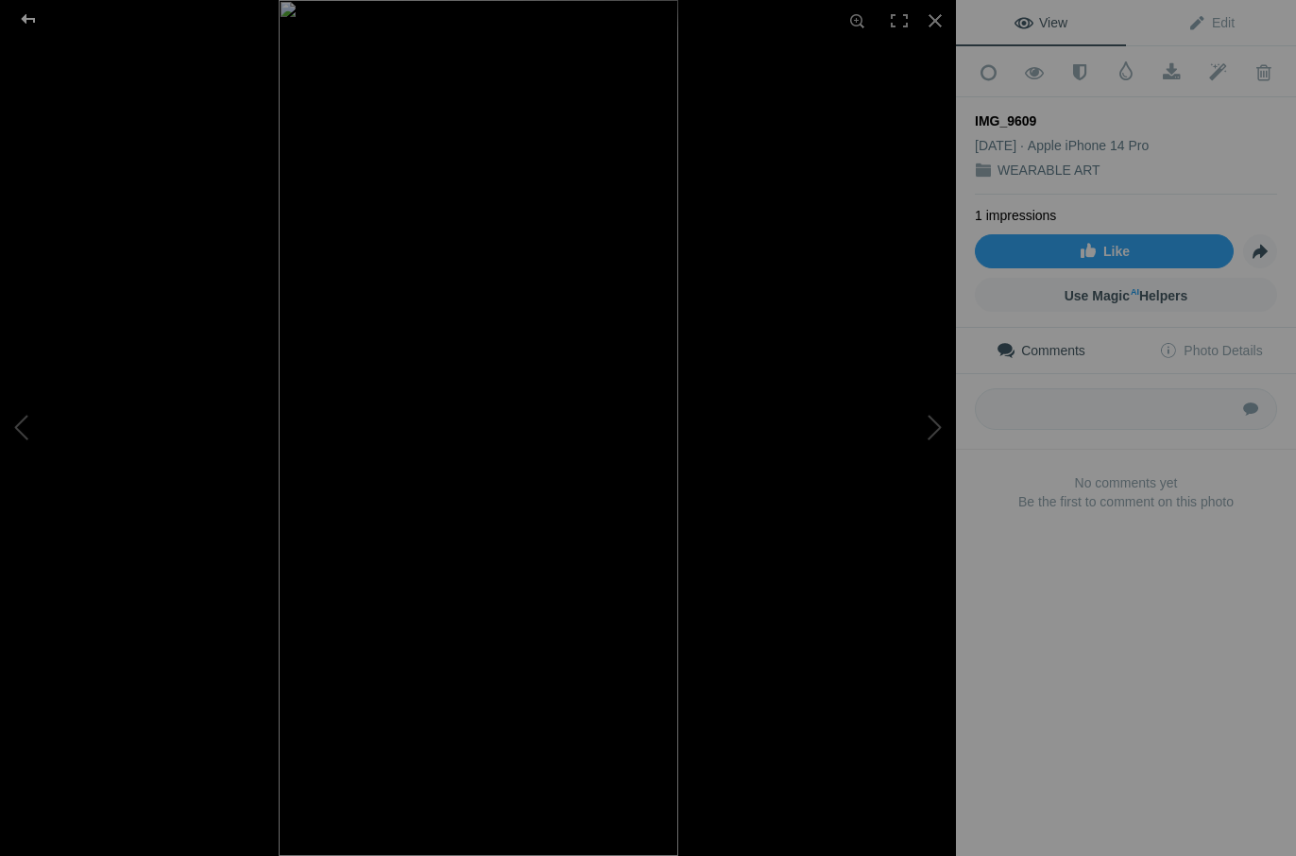
click at [24, 16] on div at bounding box center [28, 19] width 68 height 38
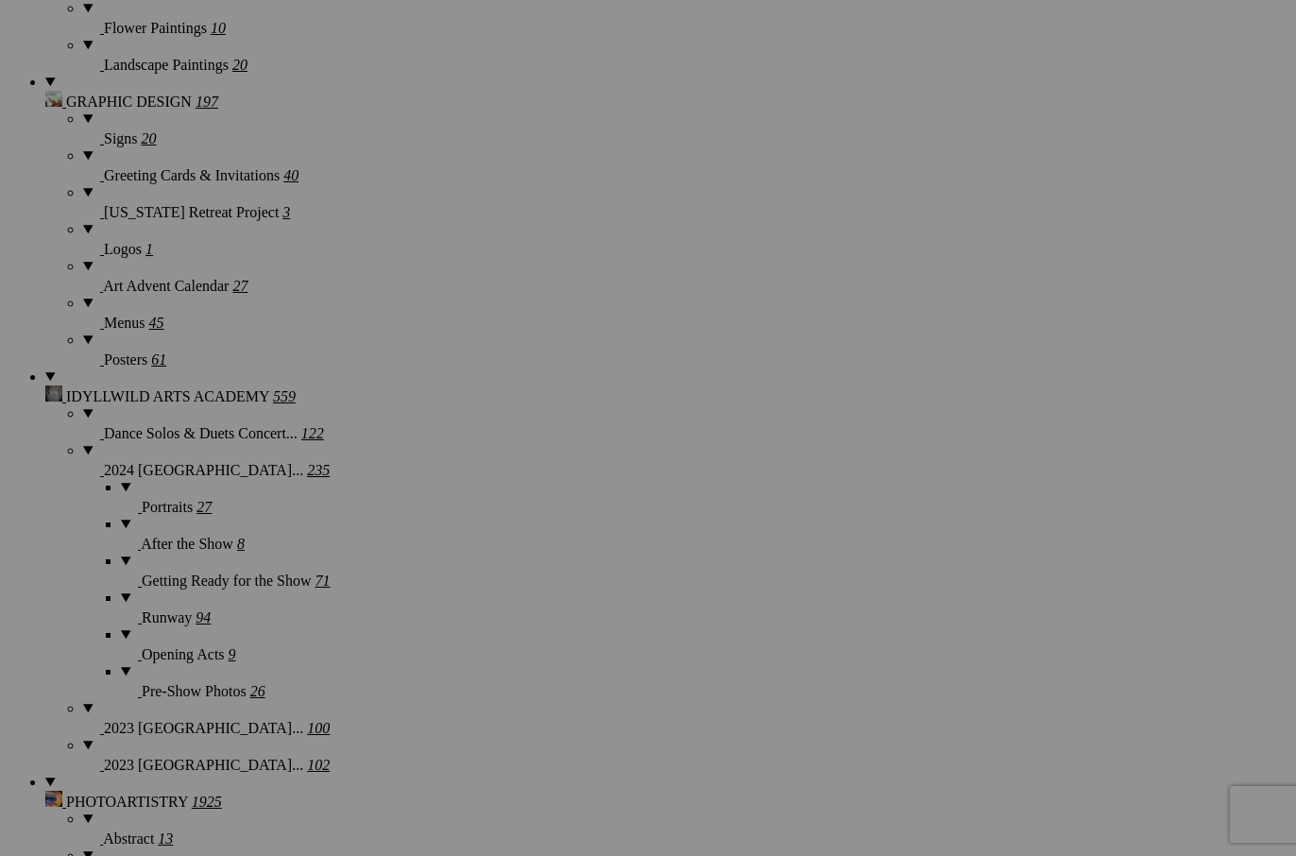
scroll to position [1590, 0]
click at [1026, 137] on link "Comments" at bounding box center [1041, 119] width 170 height 45
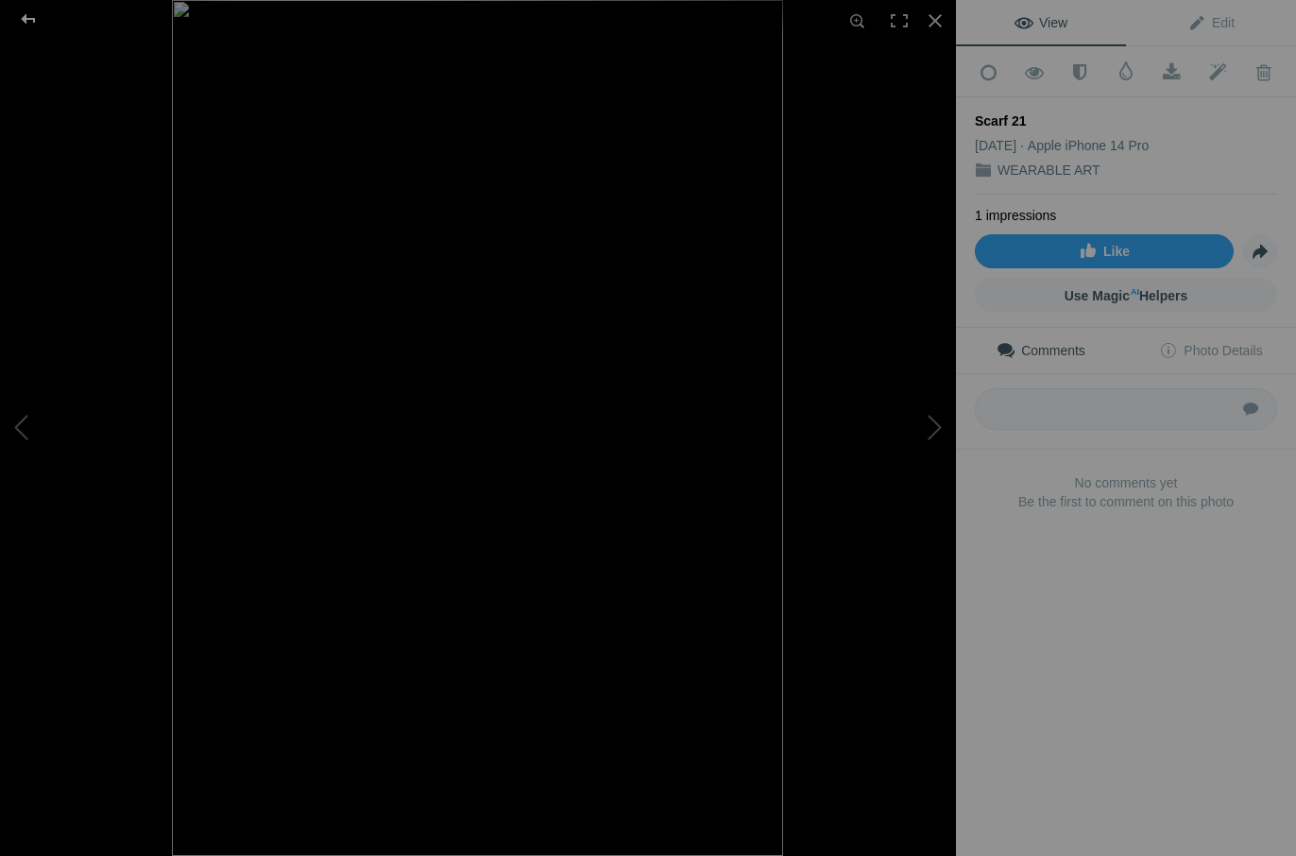
click at [25, 21] on div at bounding box center [28, 19] width 68 height 38
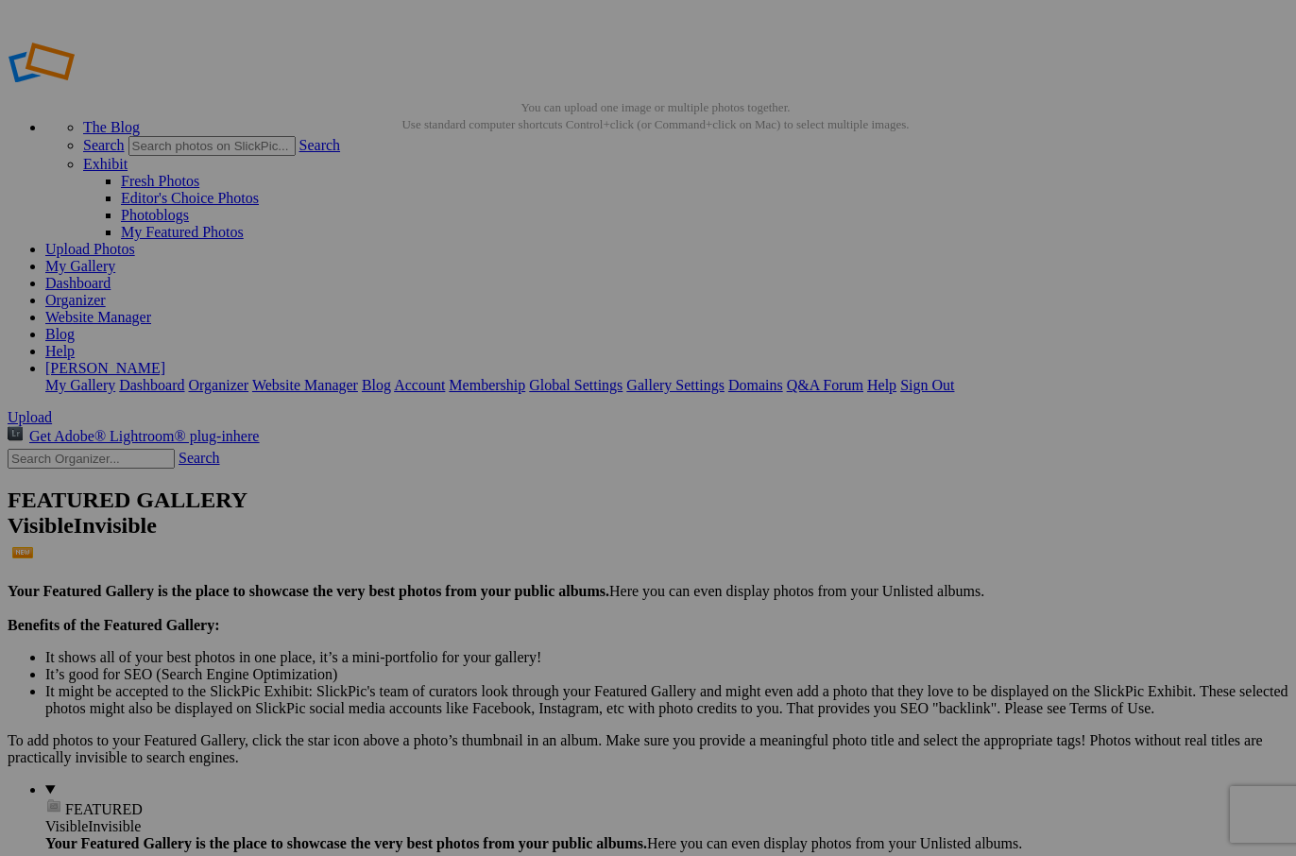
scroll to position [0, 0]
drag, startPoint x: 567, startPoint y: 366, endPoint x: 459, endPoint y: 359, distance: 107.9
type input "Scarf 21a"
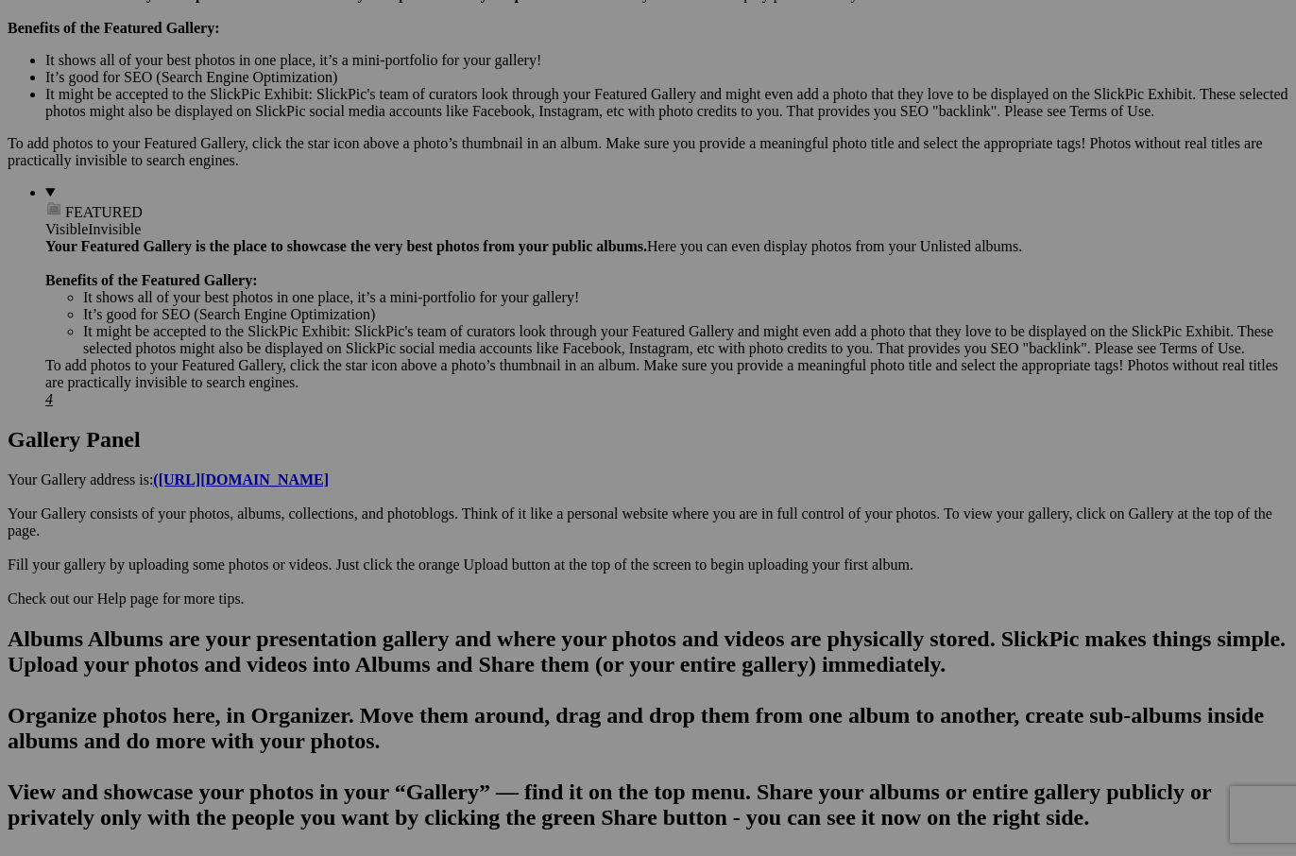
scroll to position [602, 0]
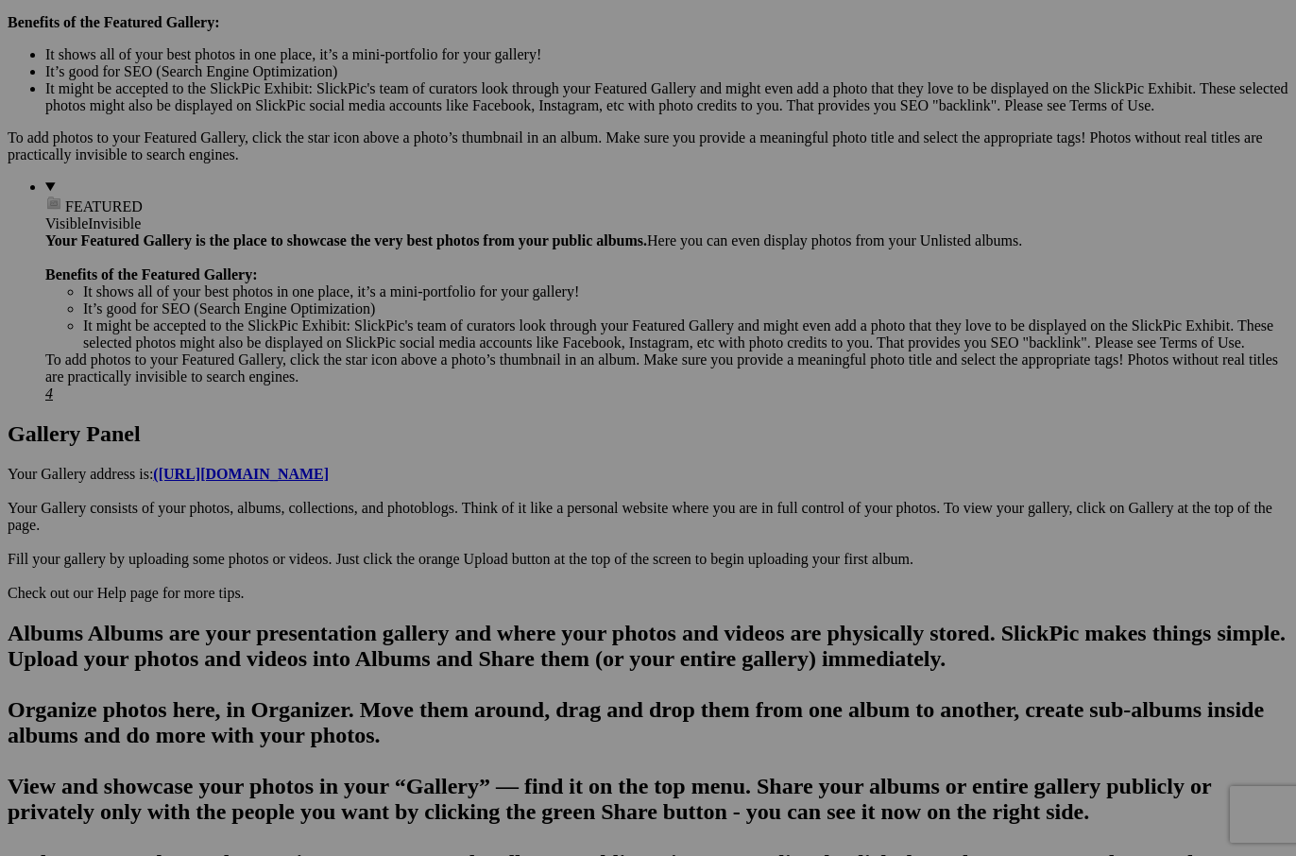
click at [0, 0] on div "Comments Photo Details" at bounding box center [0, 0] width 0 height 0
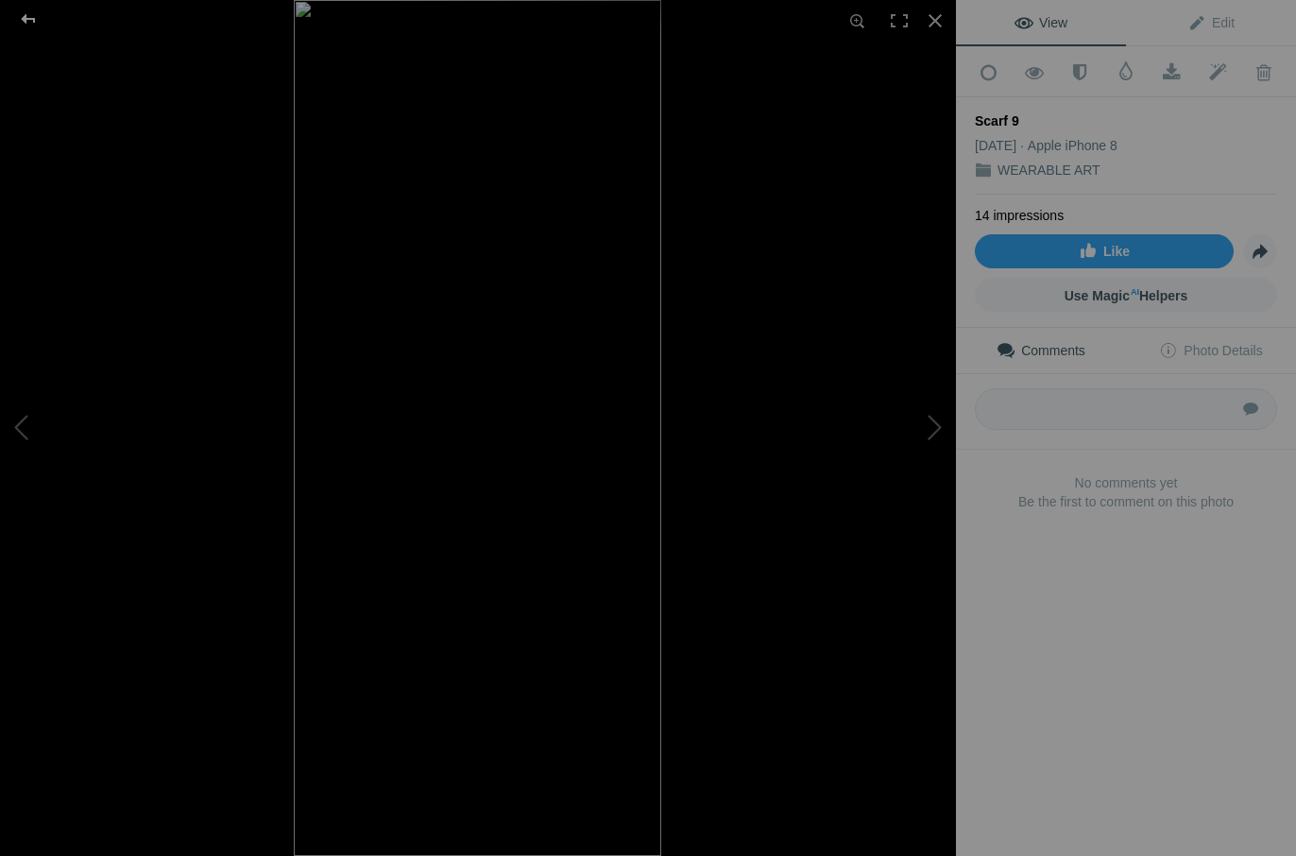
click at [29, 22] on div at bounding box center [28, 19] width 68 height 38
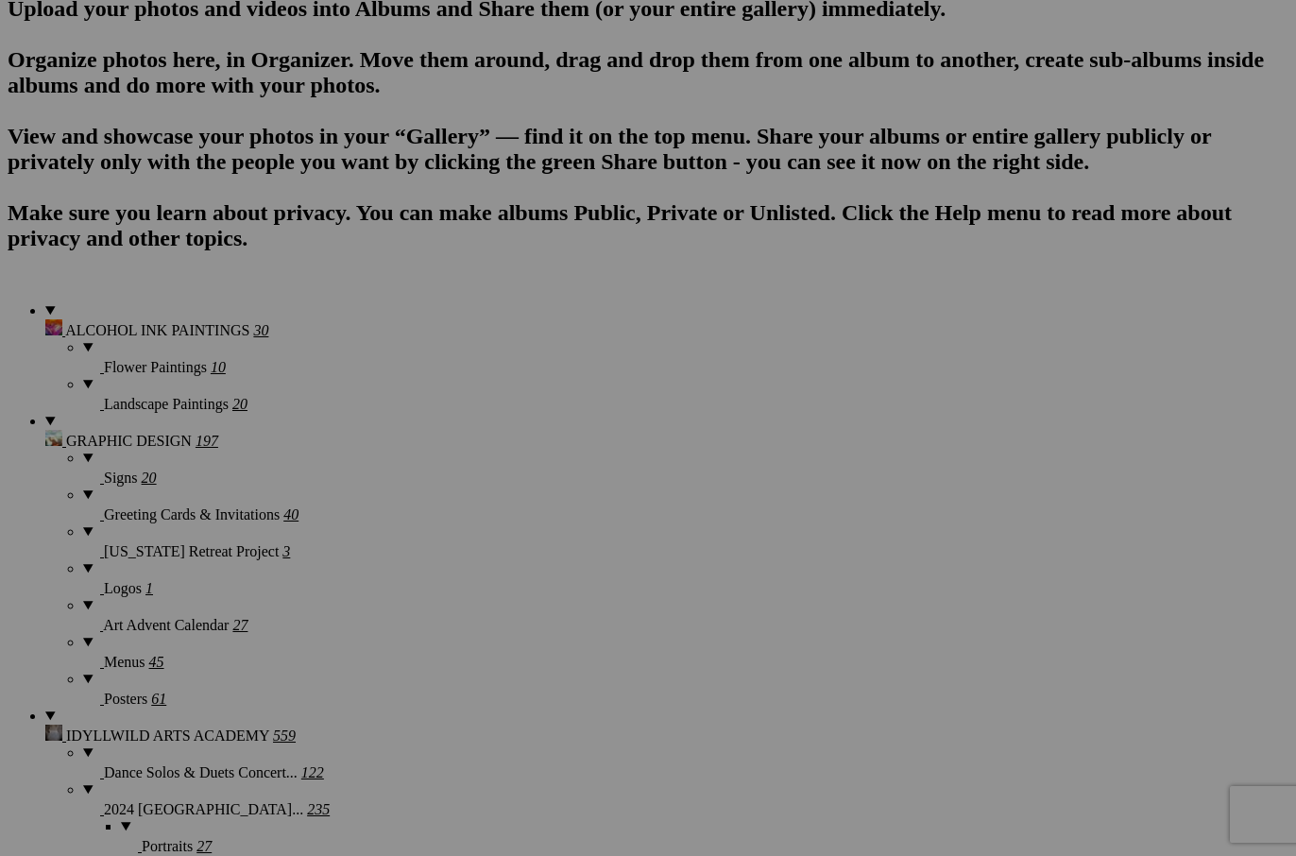
scroll to position [1255, 0]
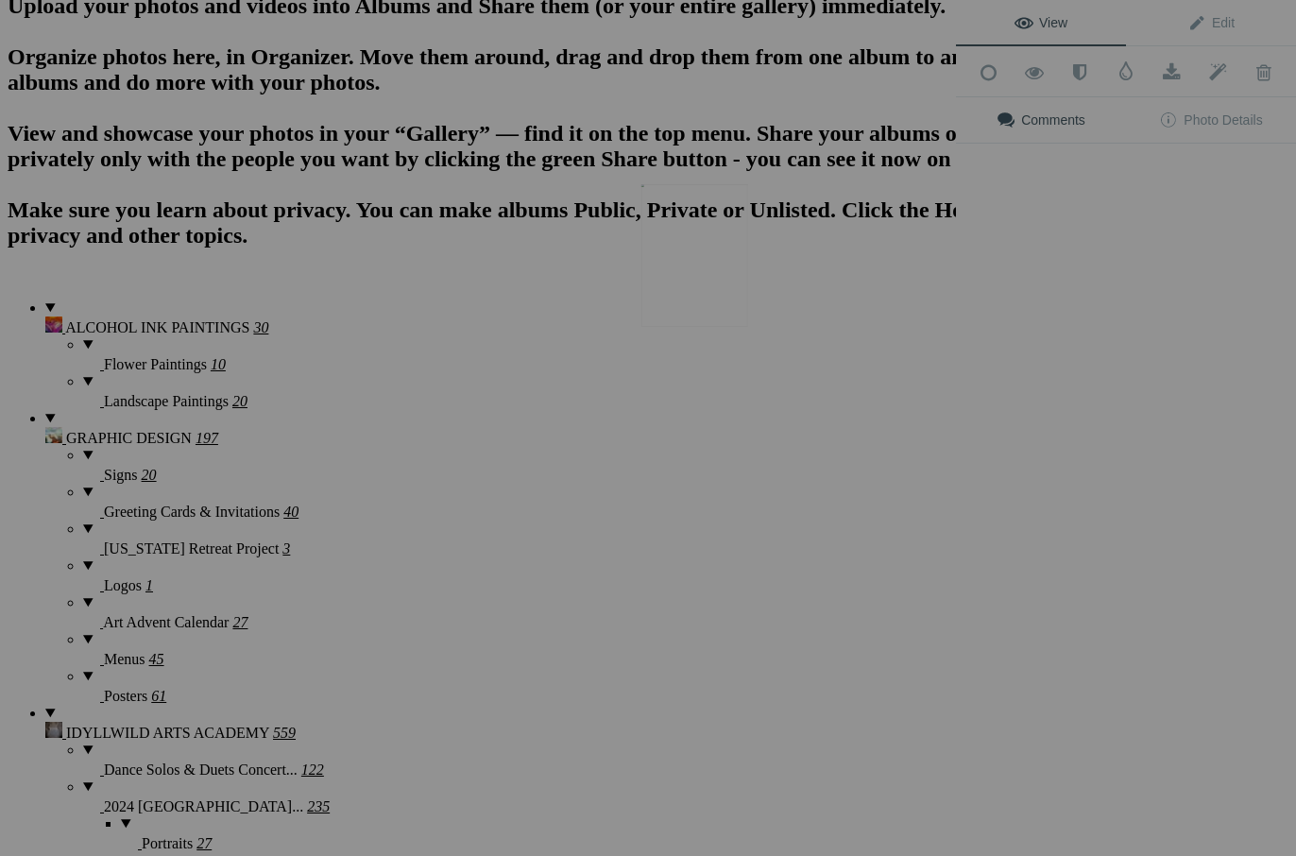
click at [709, 262] on img at bounding box center [694, 255] width 107 height 143
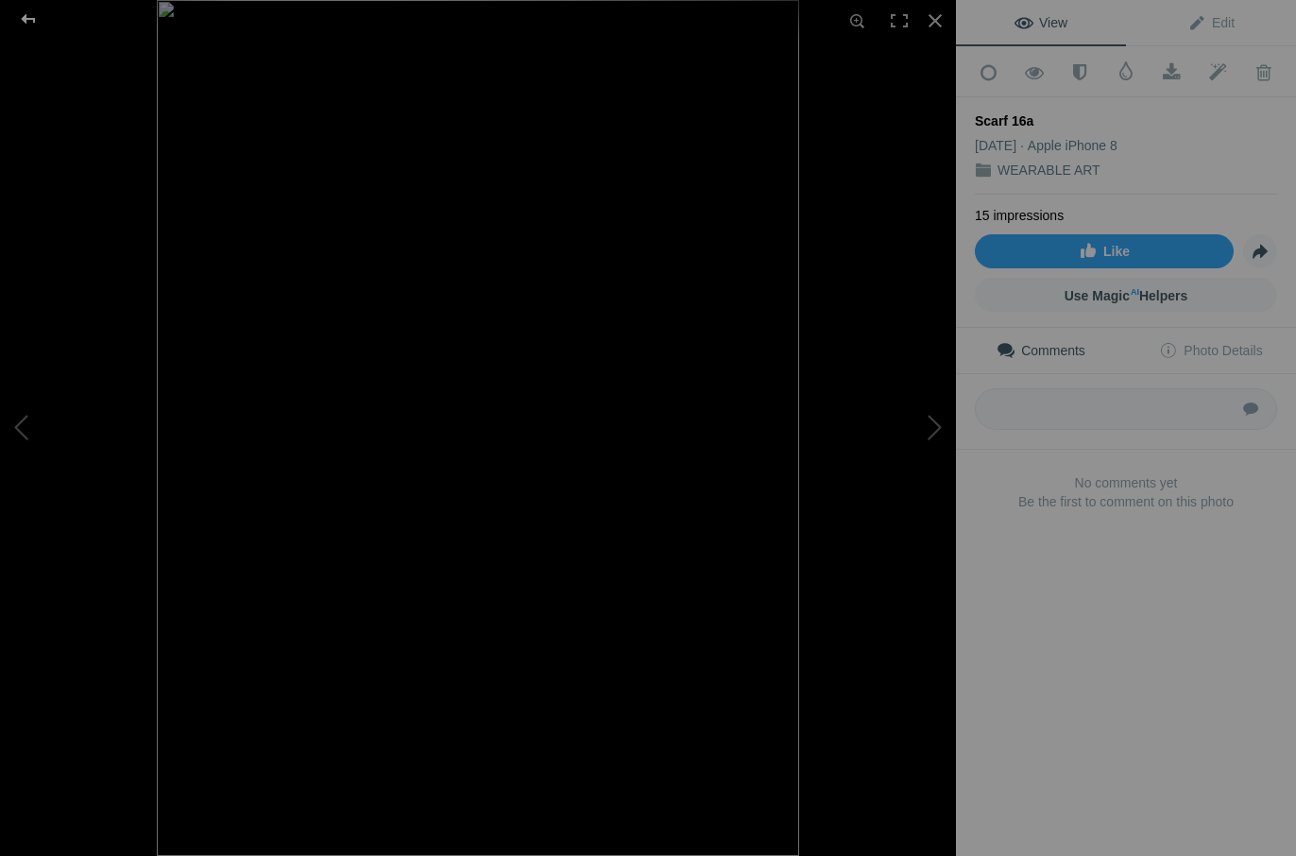
click at [29, 14] on div at bounding box center [28, 19] width 68 height 38
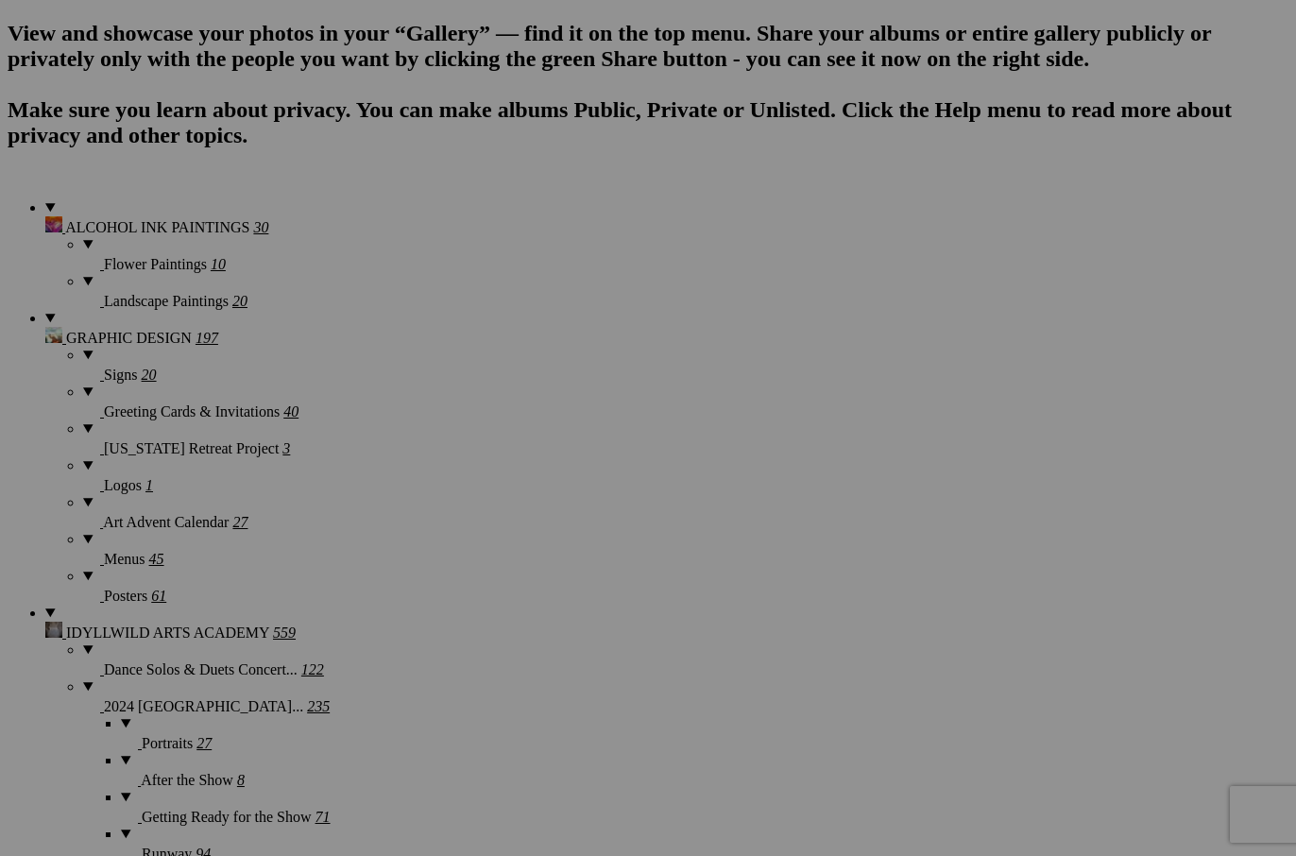
scroll to position [1357, 0]
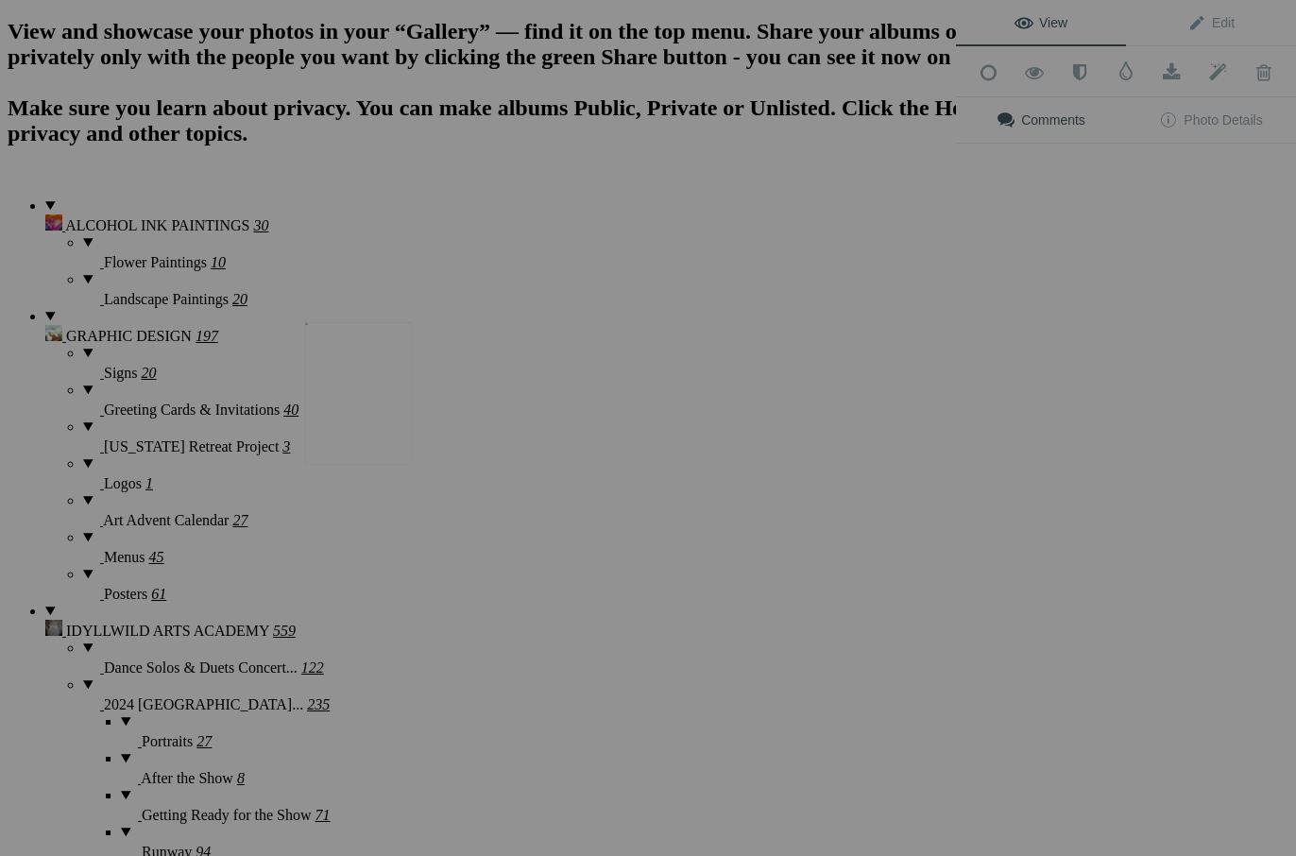
click at [326, 398] on img at bounding box center [358, 393] width 107 height 143
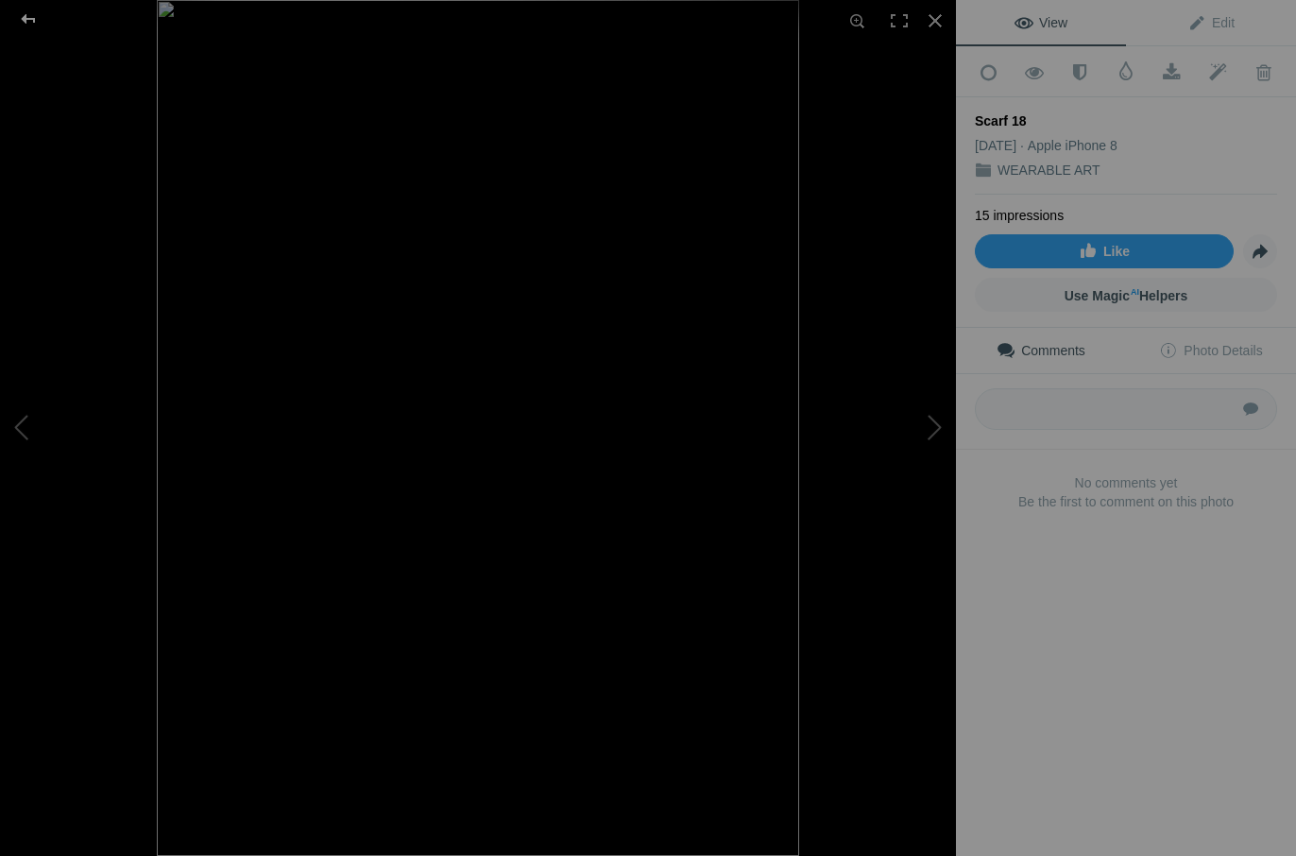
click at [39, 14] on div at bounding box center [28, 19] width 68 height 38
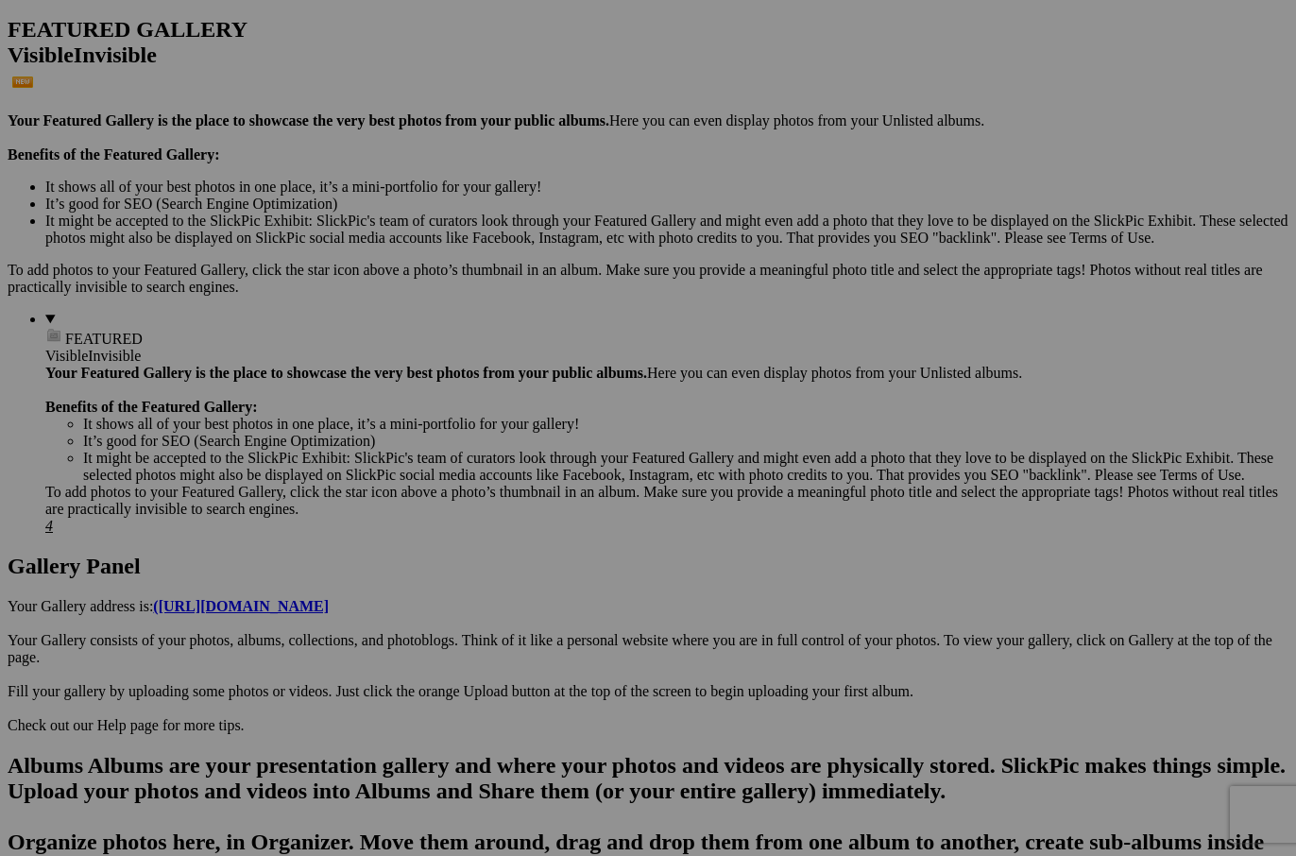
scroll to position [476, 0]
